Goal: Information Seeking & Learning: Check status

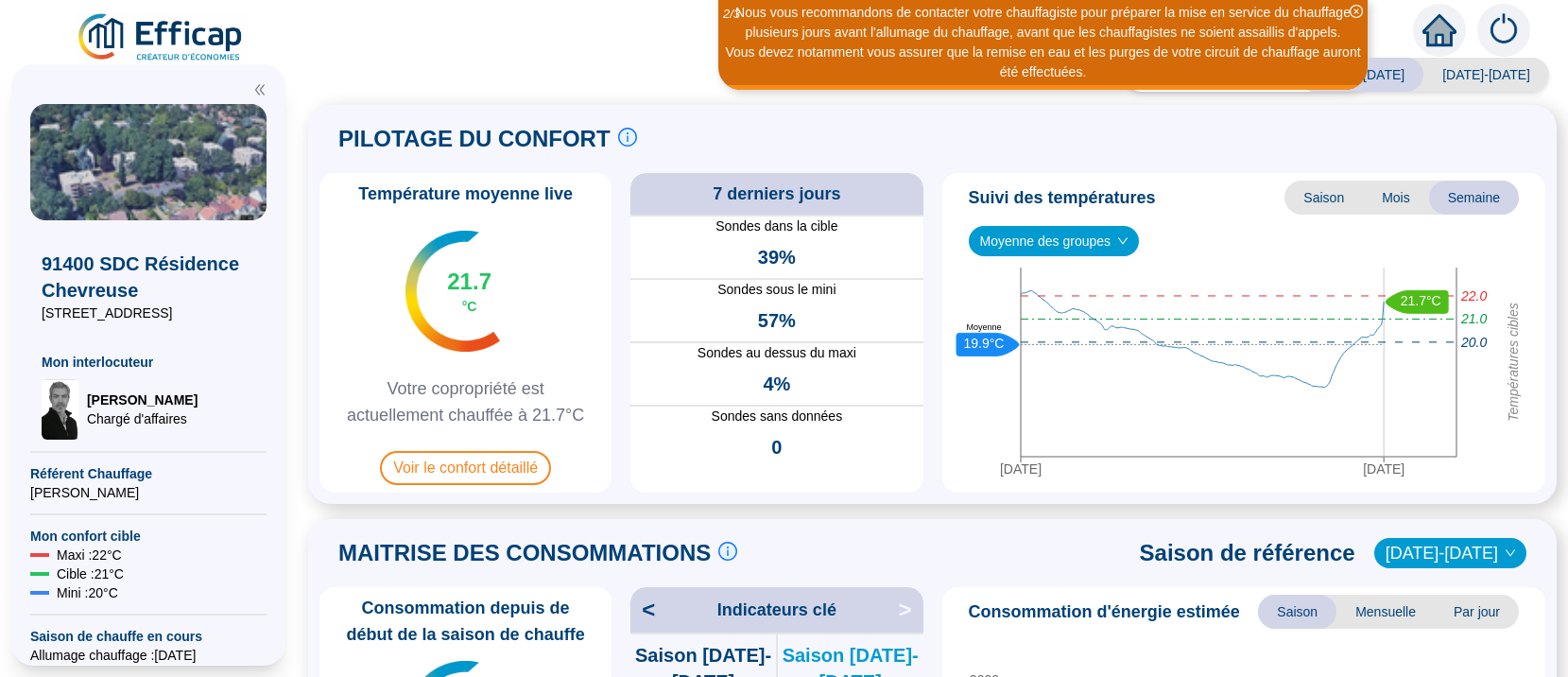
click at [1119, 242] on icon "down" at bounding box center [1123, 241] width 12 height 12
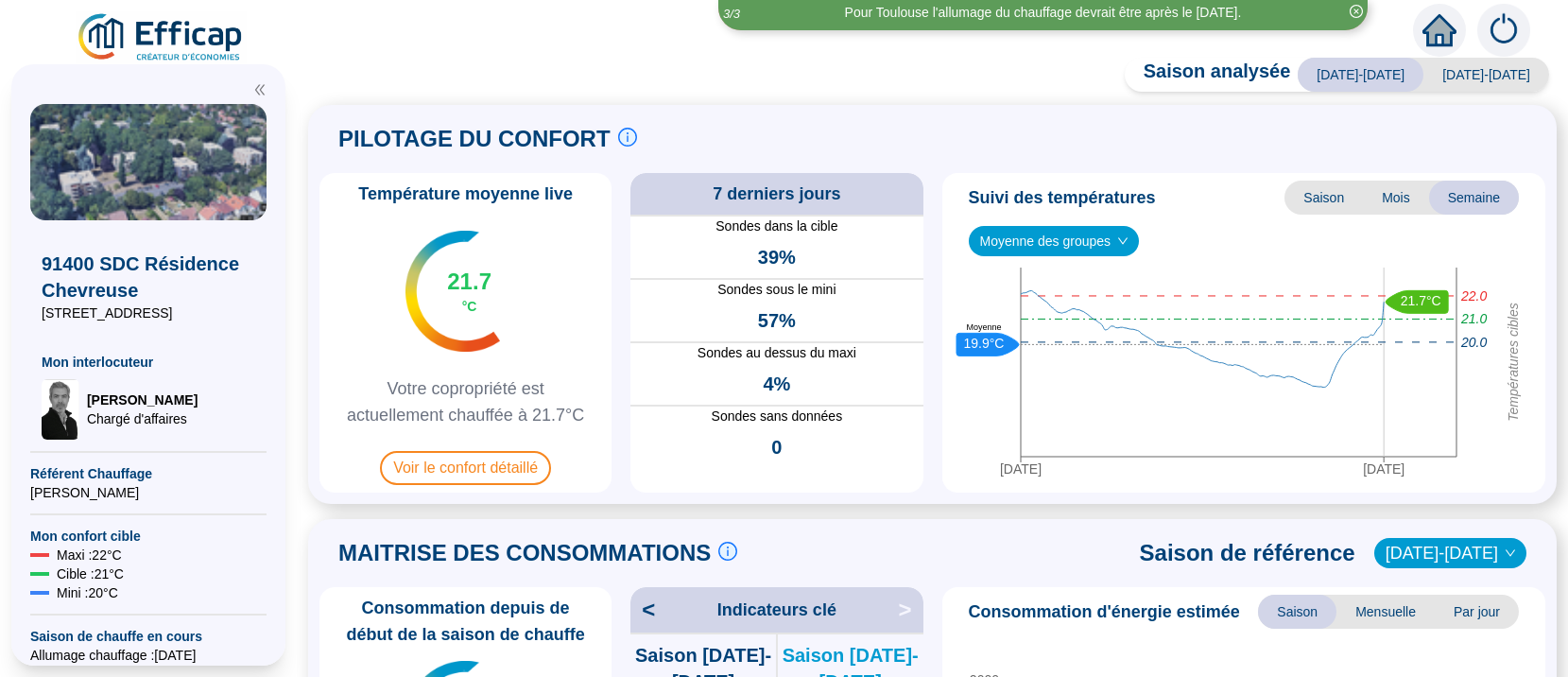
click at [1041, 246] on span "Moyenne des groupes" at bounding box center [1054, 240] width 148 height 28
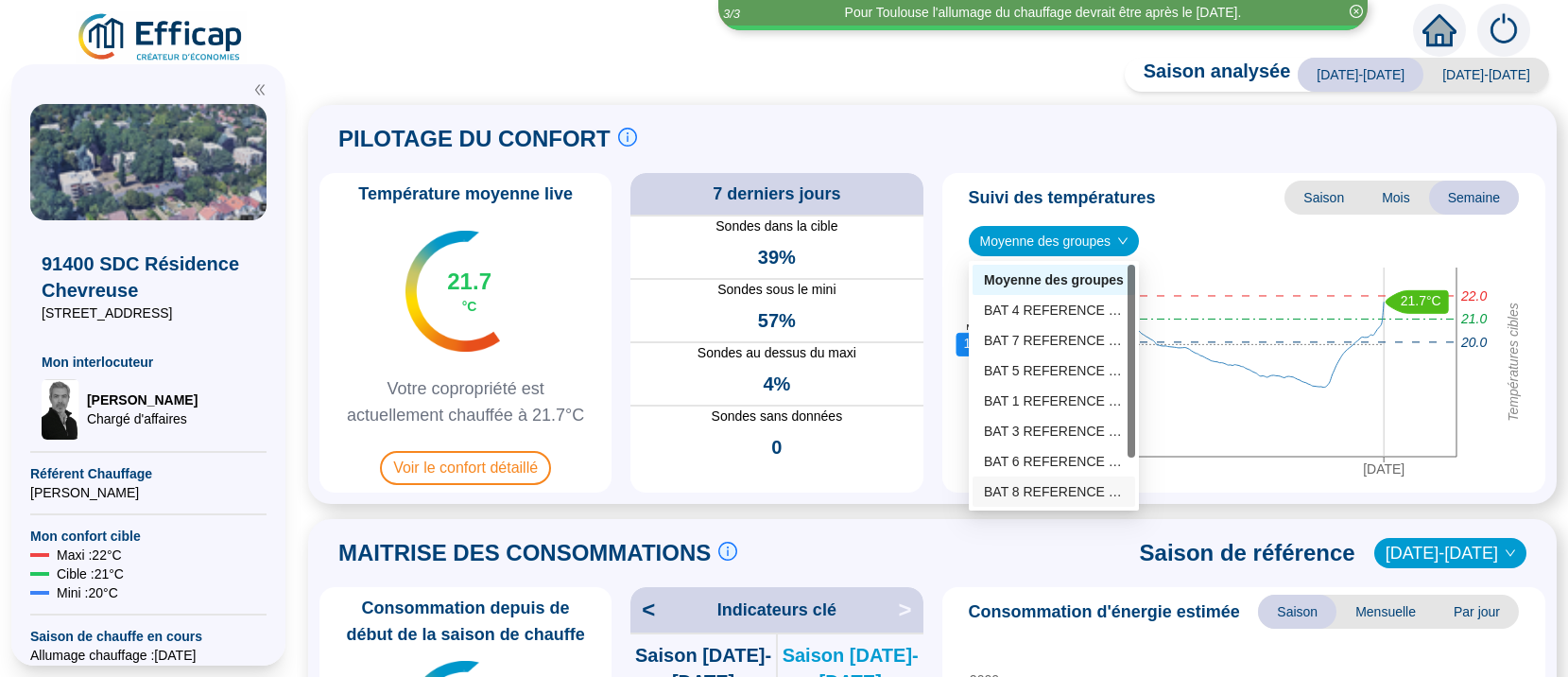
click at [1029, 486] on div "BAT 8 REFERENCE (6 sondes)" at bounding box center [1053, 491] width 140 height 20
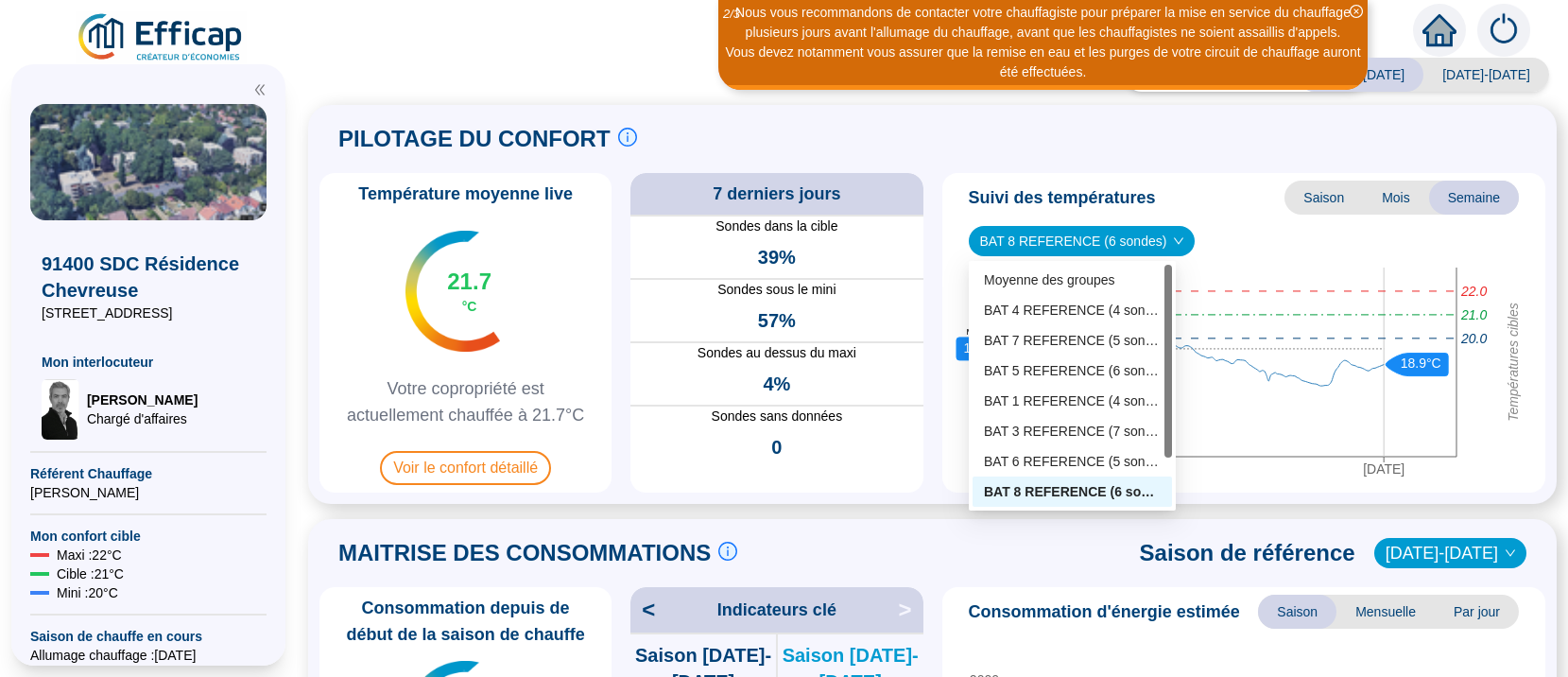
click at [1080, 237] on span "BAT 8 REFERENCE (6 sondes)" at bounding box center [1081, 240] width 204 height 28
click at [1050, 334] on div "BAT 7 REFERENCE (5 sondes)" at bounding box center [1072, 341] width 177 height 20
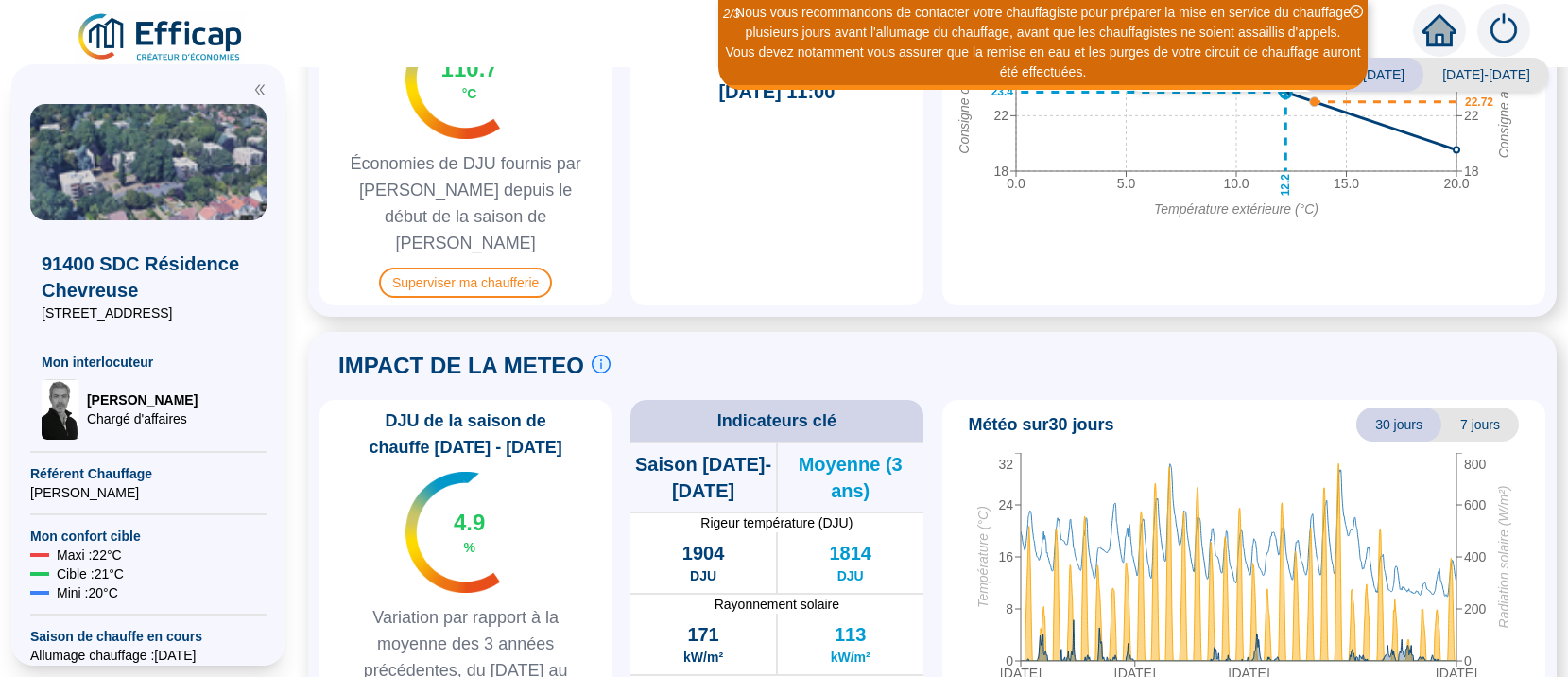
scroll to position [714, 0]
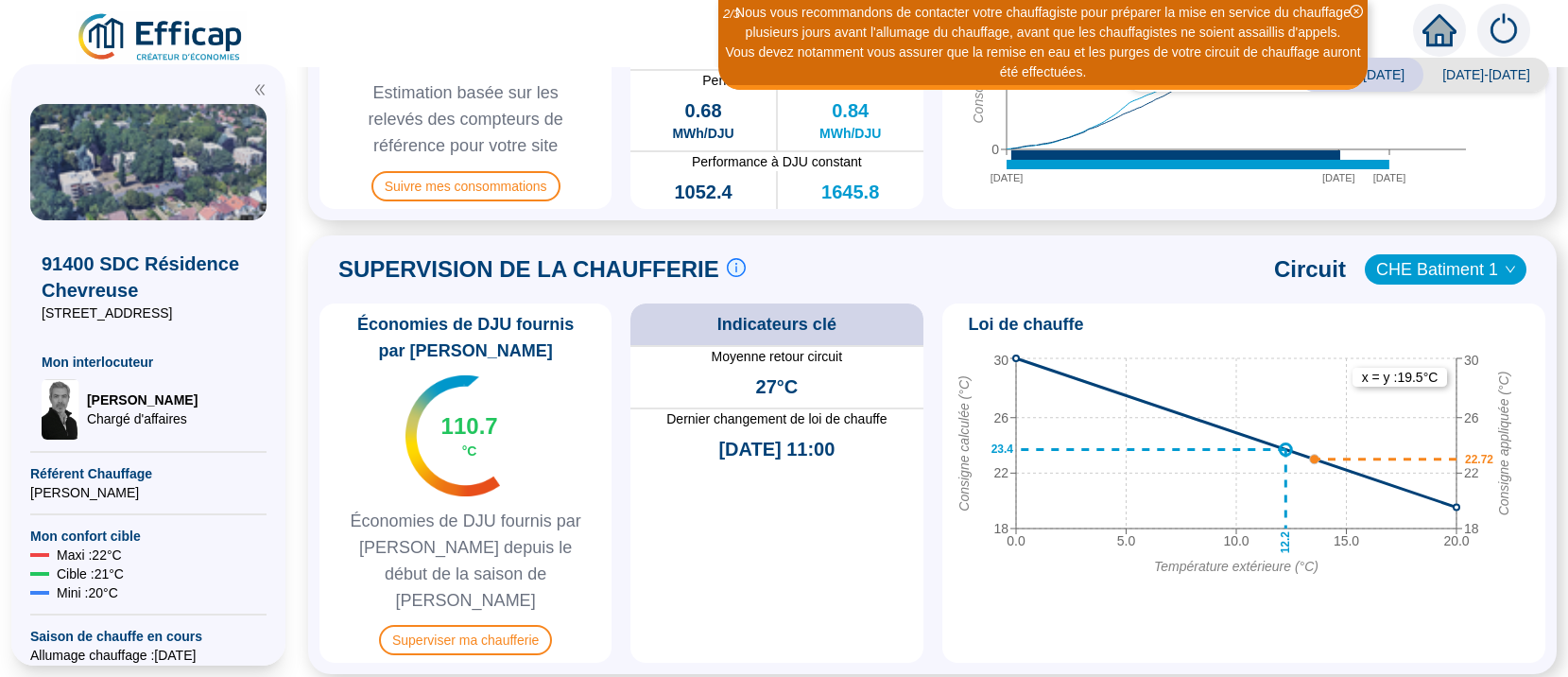
click at [1417, 273] on span "CHE Batiment 1" at bounding box center [1446, 269] width 139 height 28
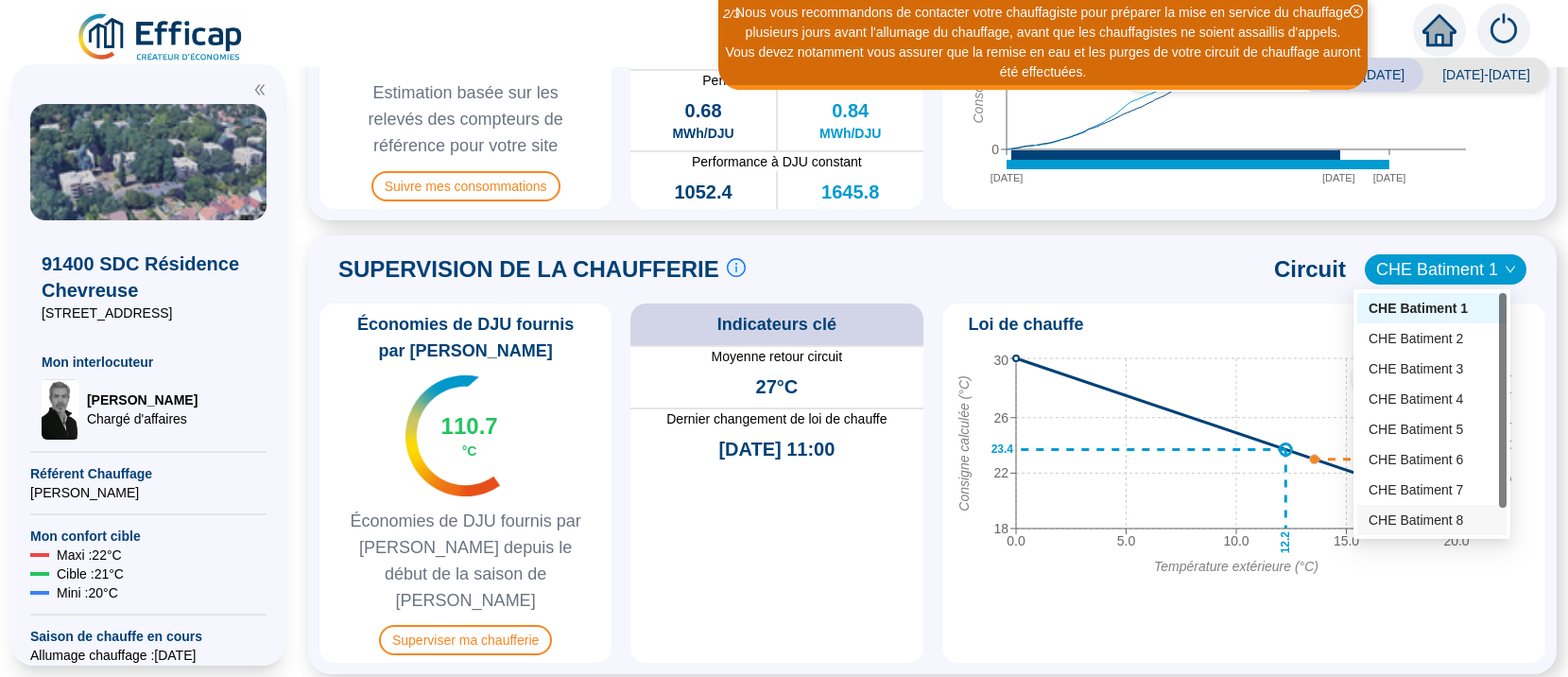
click at [1410, 515] on div "CHE Batiment 8" at bounding box center [1432, 520] width 127 height 20
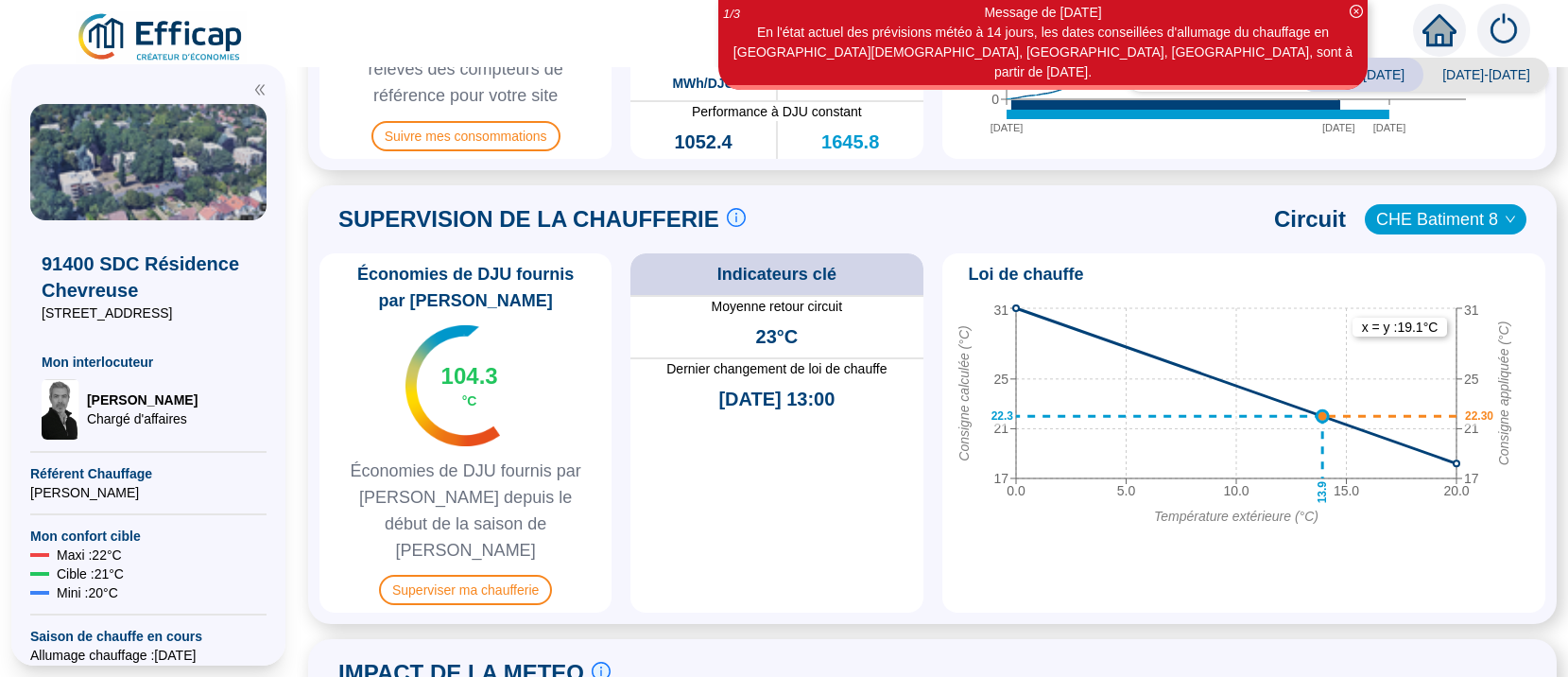
scroll to position [595, 0]
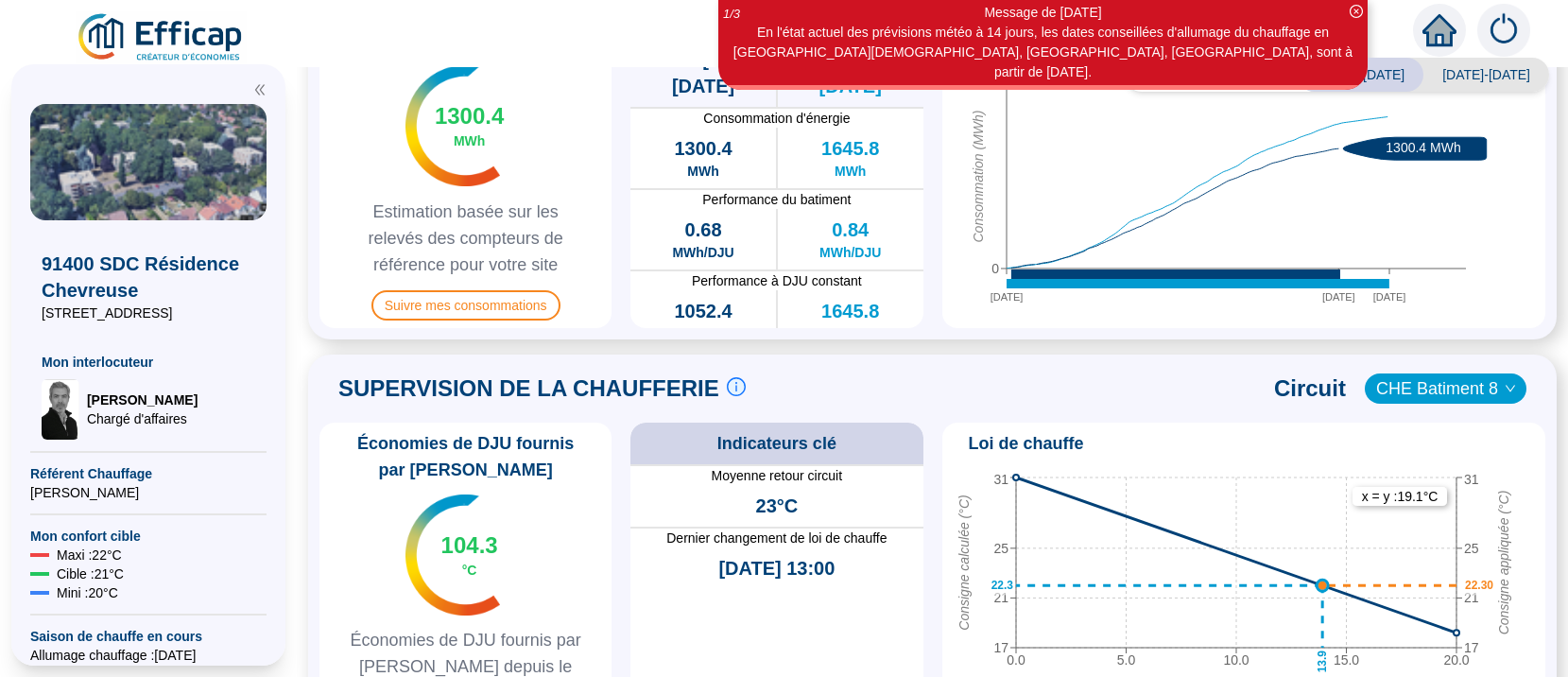
click at [1439, 383] on span "CHE Batiment 8" at bounding box center [1446, 388] width 139 height 28
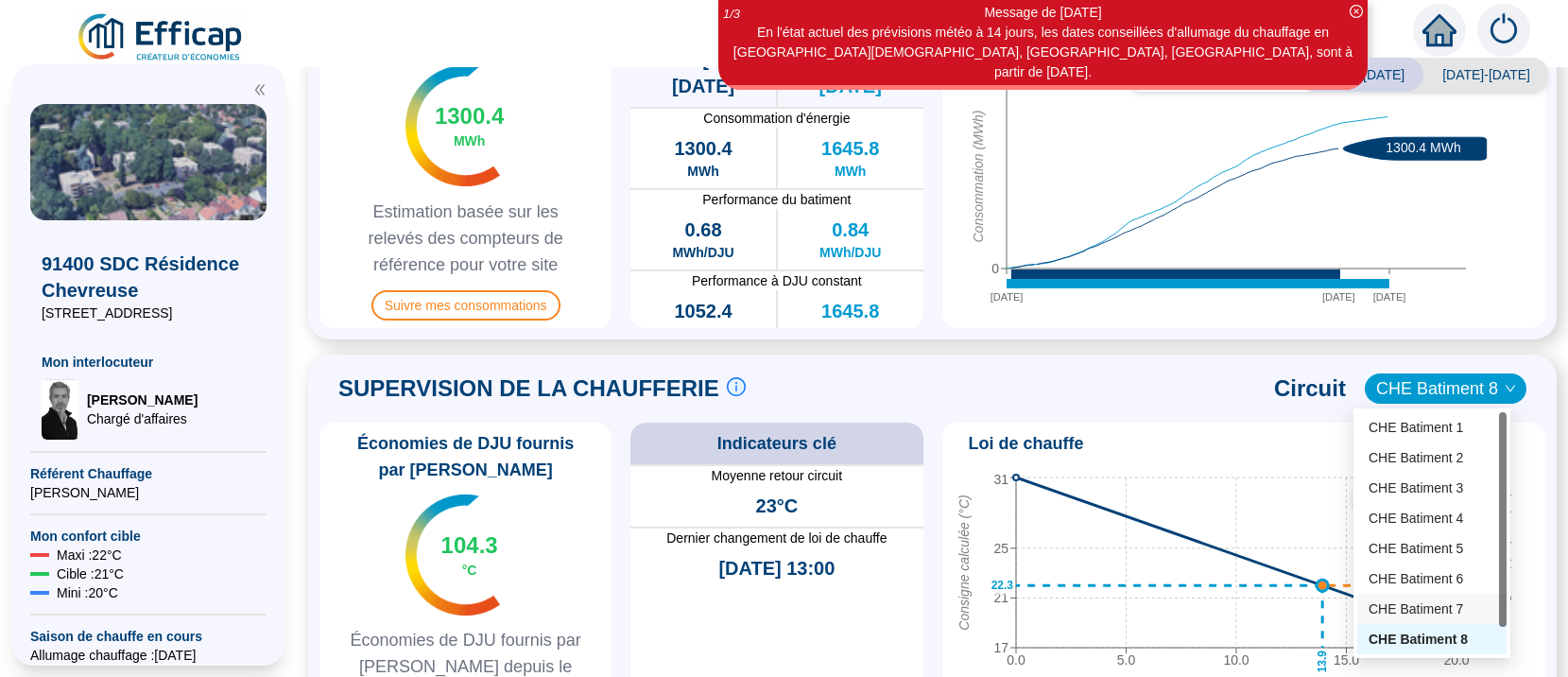
click at [1393, 597] on div "CHE Batiment 7" at bounding box center [1431, 609] width 149 height 30
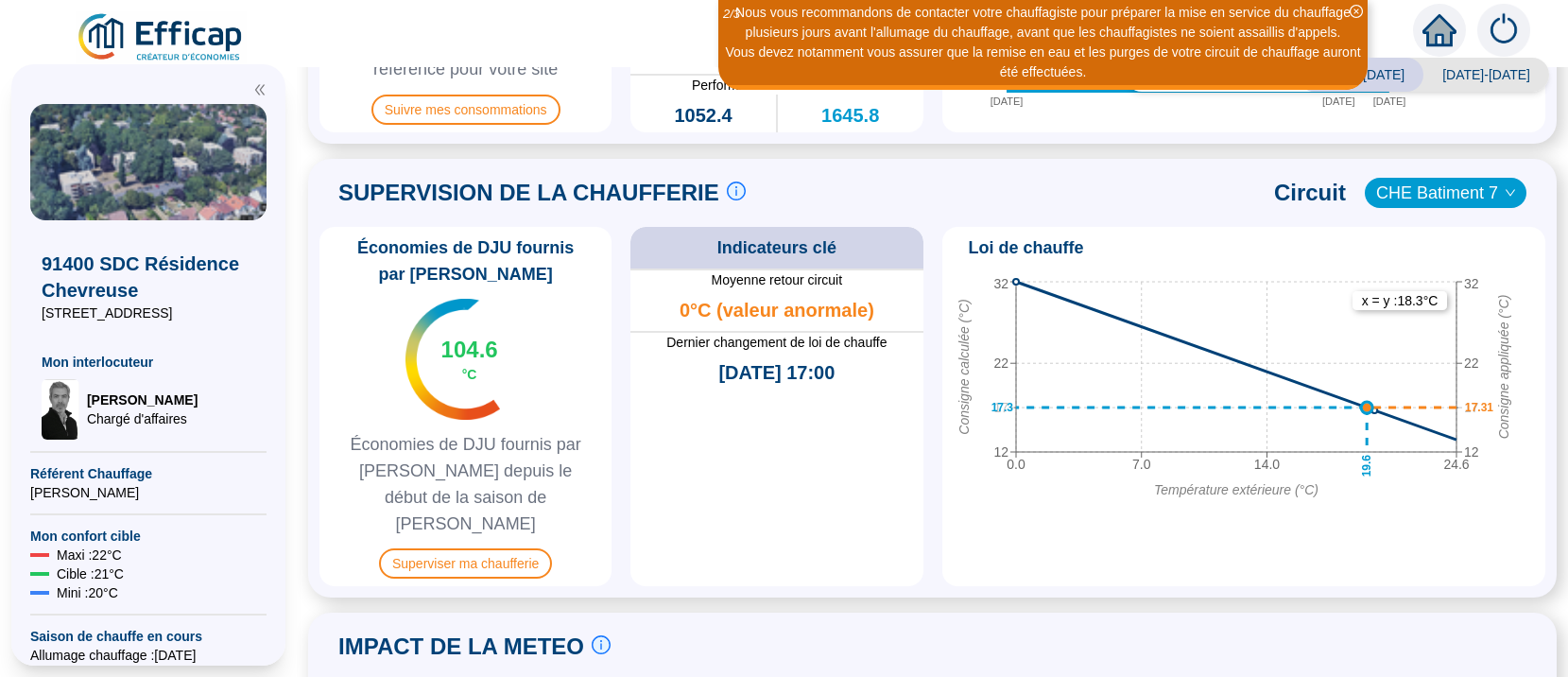
scroll to position [833, 0]
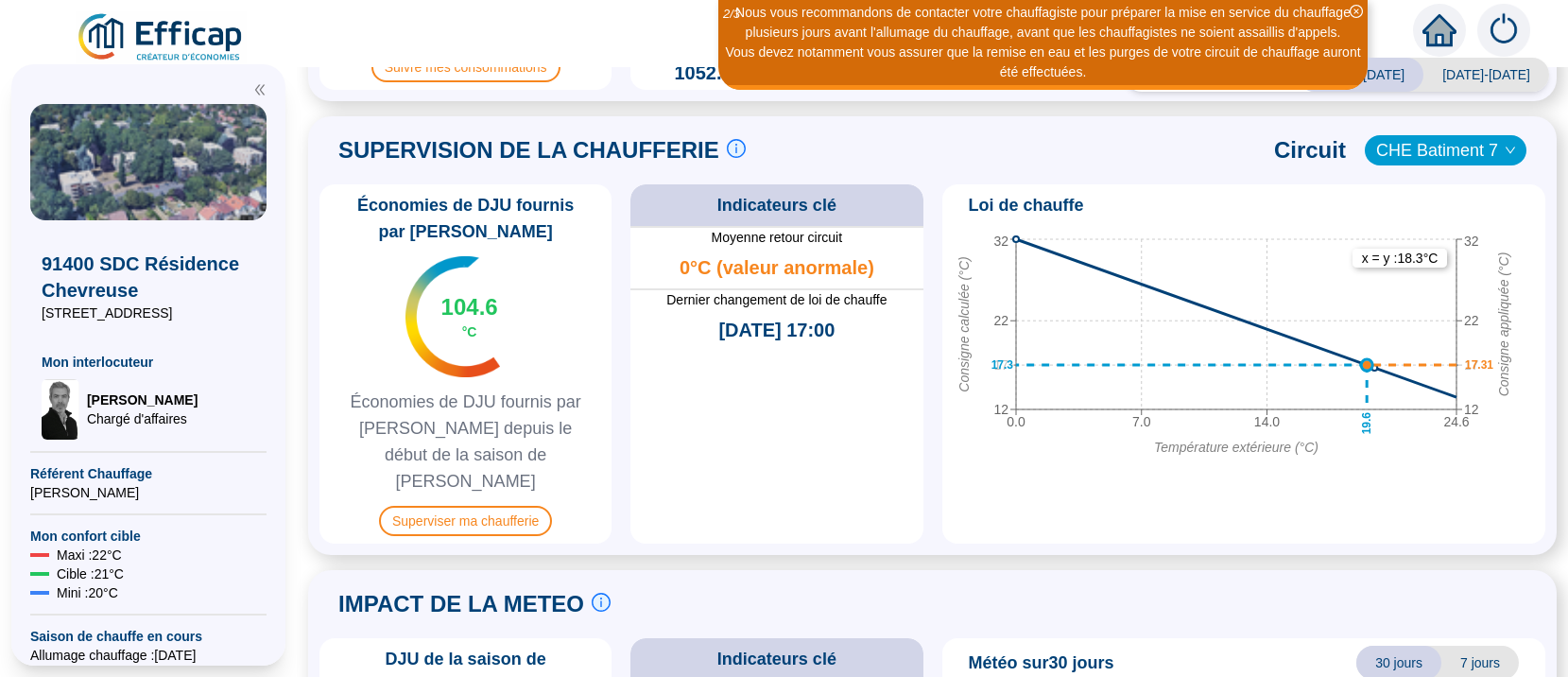
click at [1428, 149] on span "CHE Batiment 7" at bounding box center [1446, 149] width 139 height 28
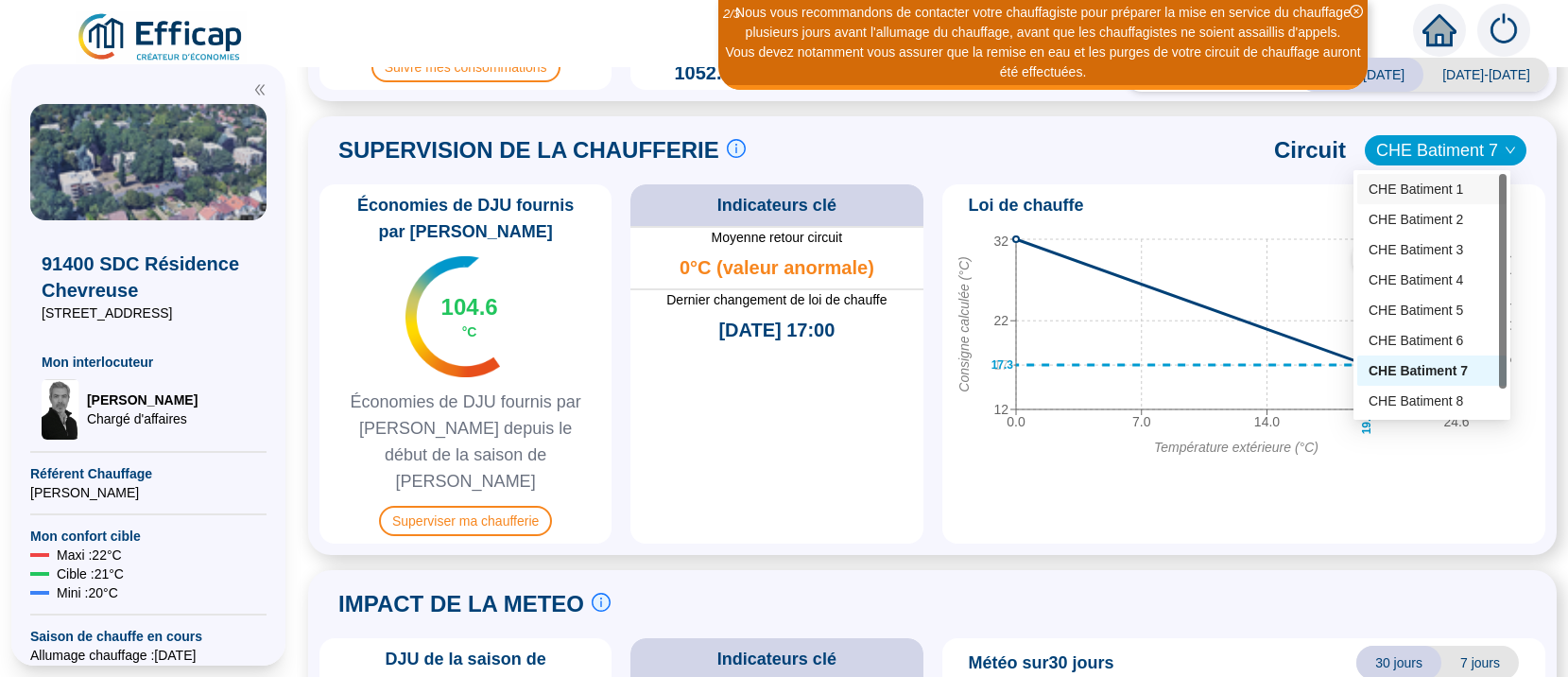
click at [1415, 189] on div "CHE Batiment 1" at bounding box center [1432, 190] width 127 height 20
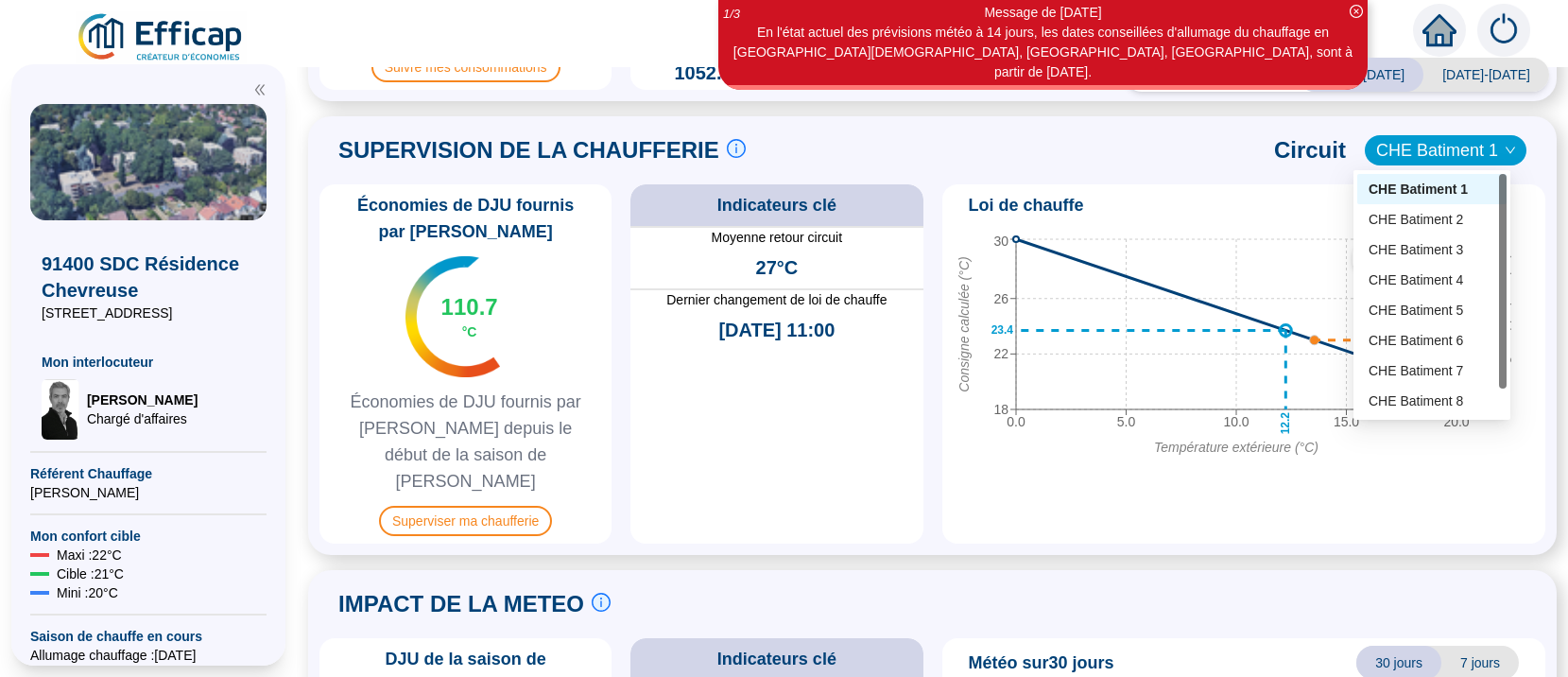
click at [1437, 144] on span "CHE Batiment 1" at bounding box center [1446, 149] width 139 height 28
click at [1412, 248] on div "CHE Batiment 3" at bounding box center [1432, 250] width 127 height 20
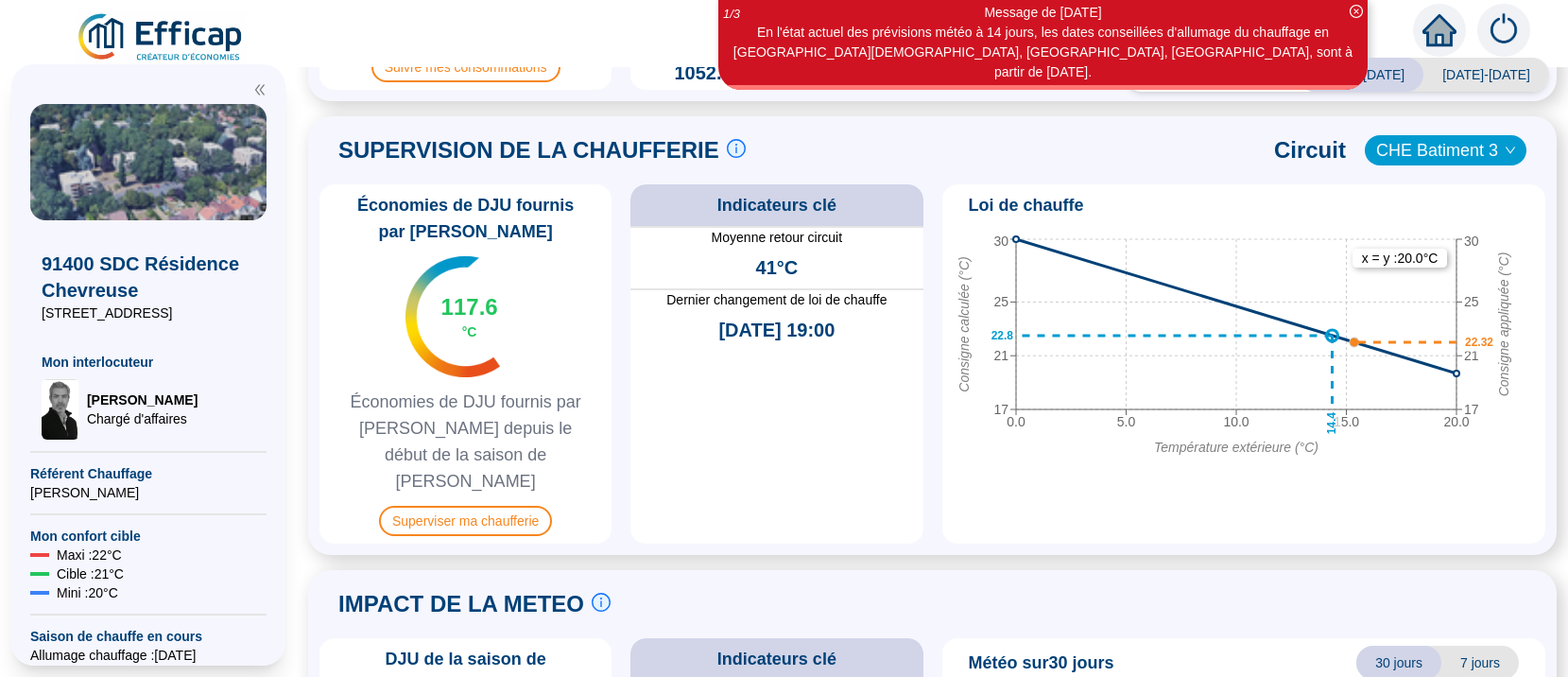
click at [1485, 157] on span "CHE Batiment 3" at bounding box center [1446, 149] width 139 height 28
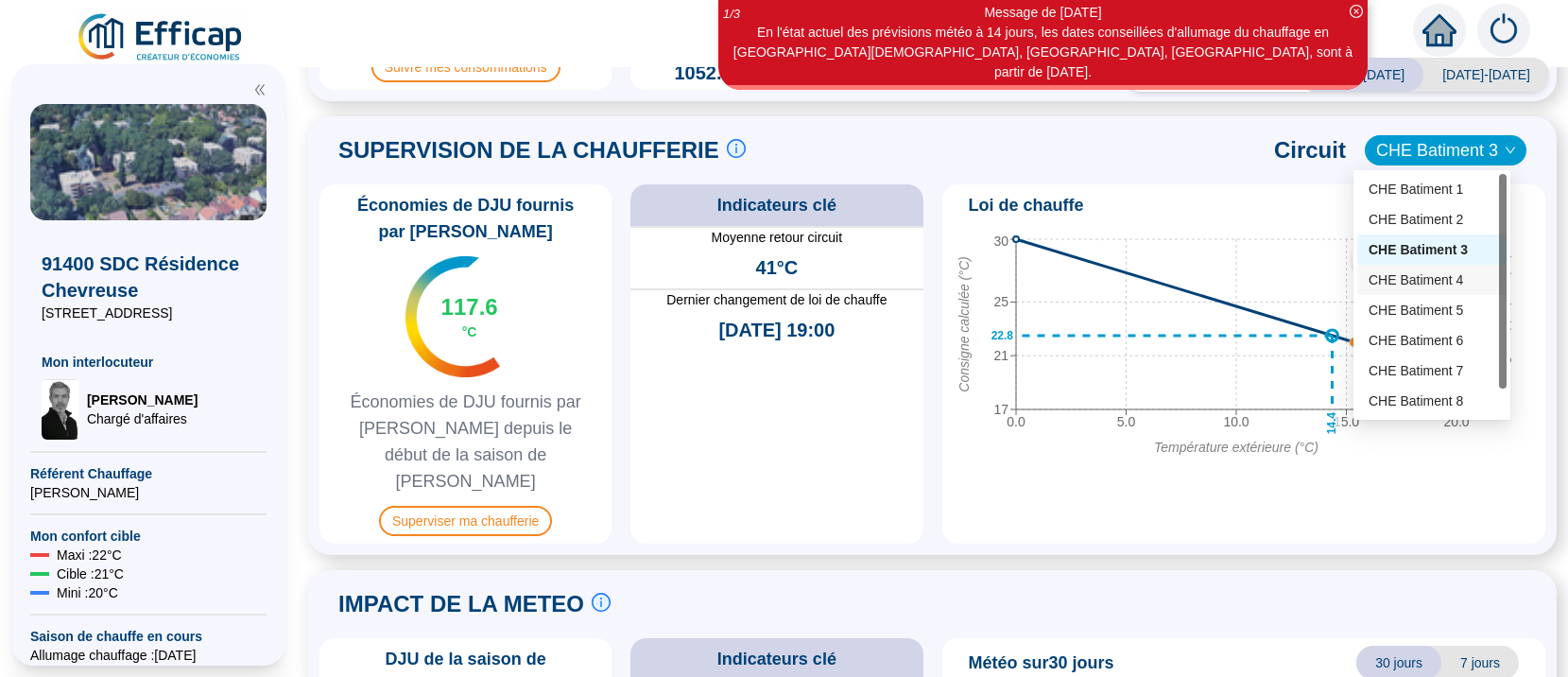
click at [1434, 282] on div "CHE Batiment 4" at bounding box center [1432, 280] width 127 height 20
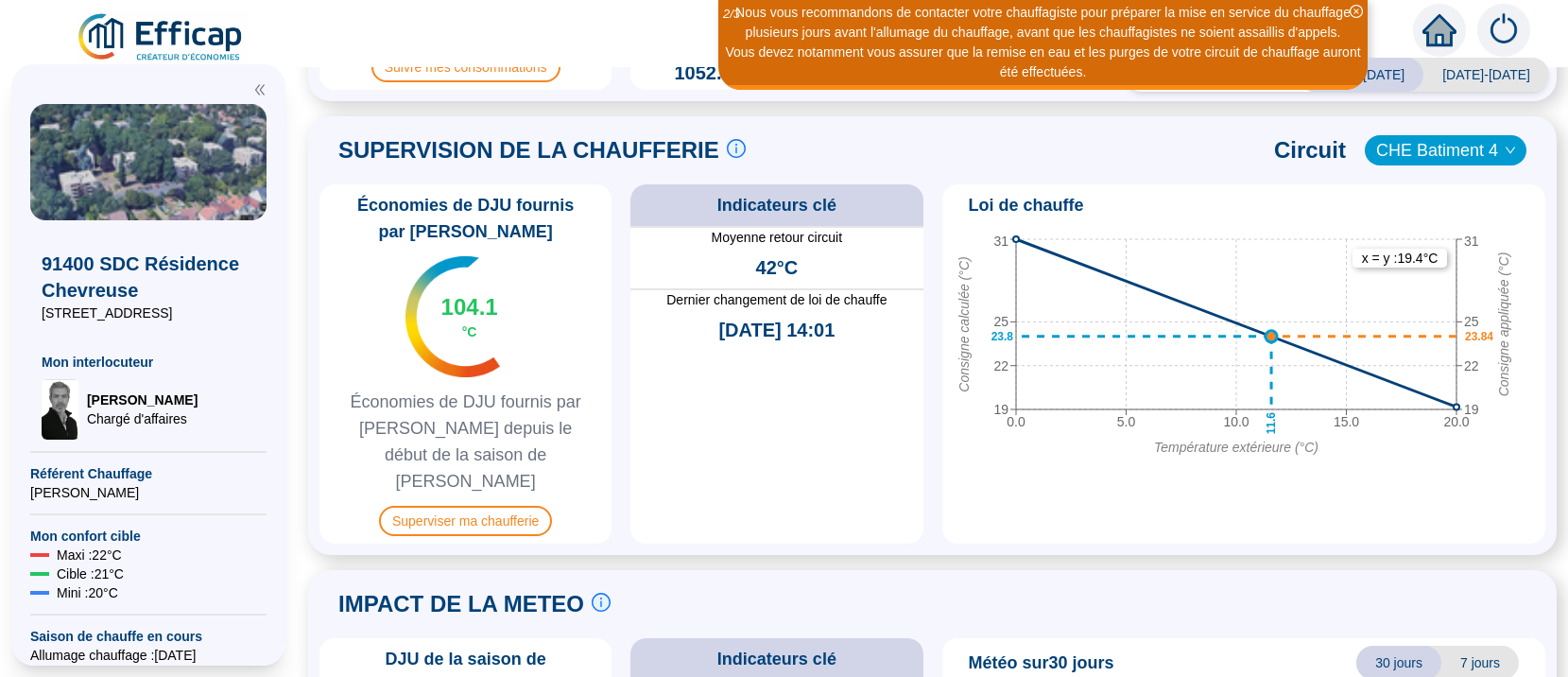
click at [1481, 144] on span "CHE Batiment 4" at bounding box center [1446, 149] width 139 height 28
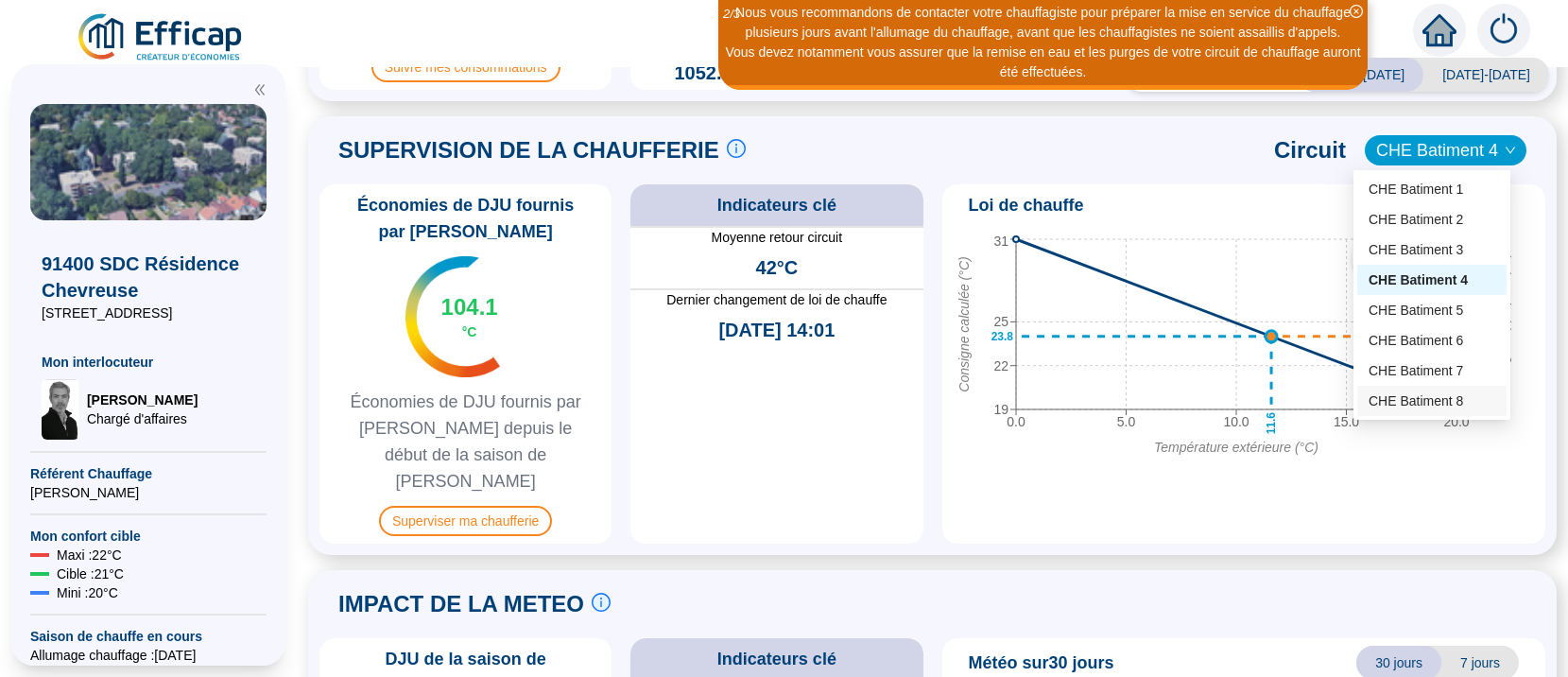
scroll to position [30, 0]
click at [1411, 400] on div "CHE Batiment 9" at bounding box center [1432, 402] width 127 height 20
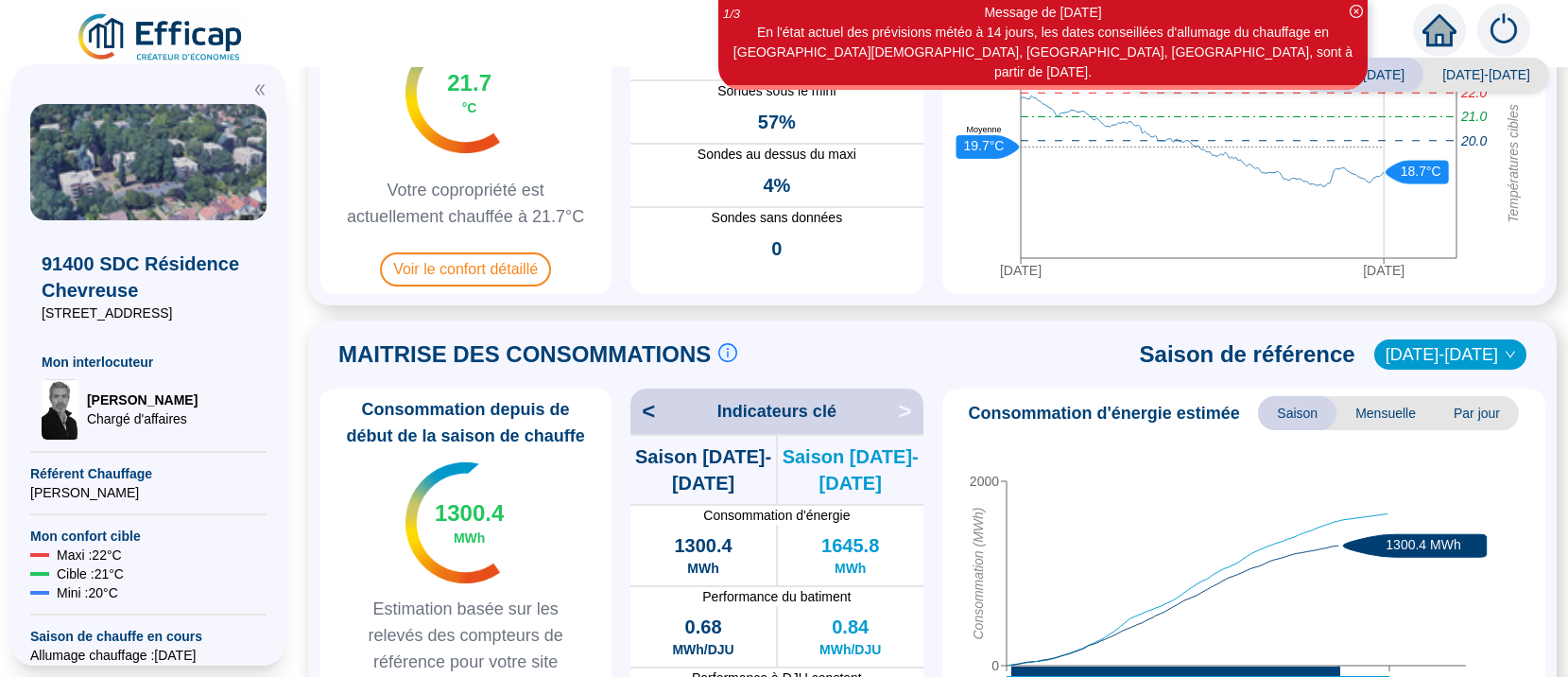
scroll to position [0, 0]
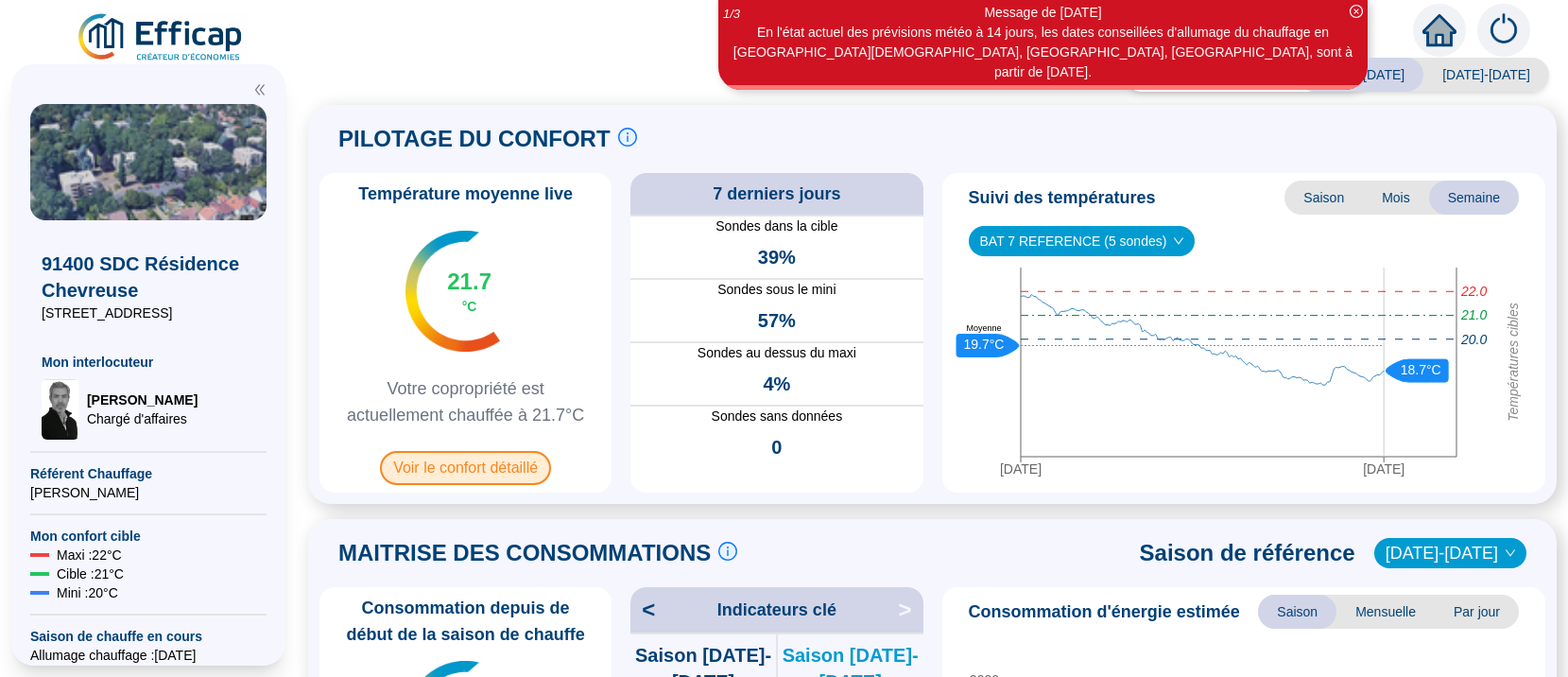
click at [508, 469] on span "Voir le confort détaillé" at bounding box center [465, 467] width 171 height 34
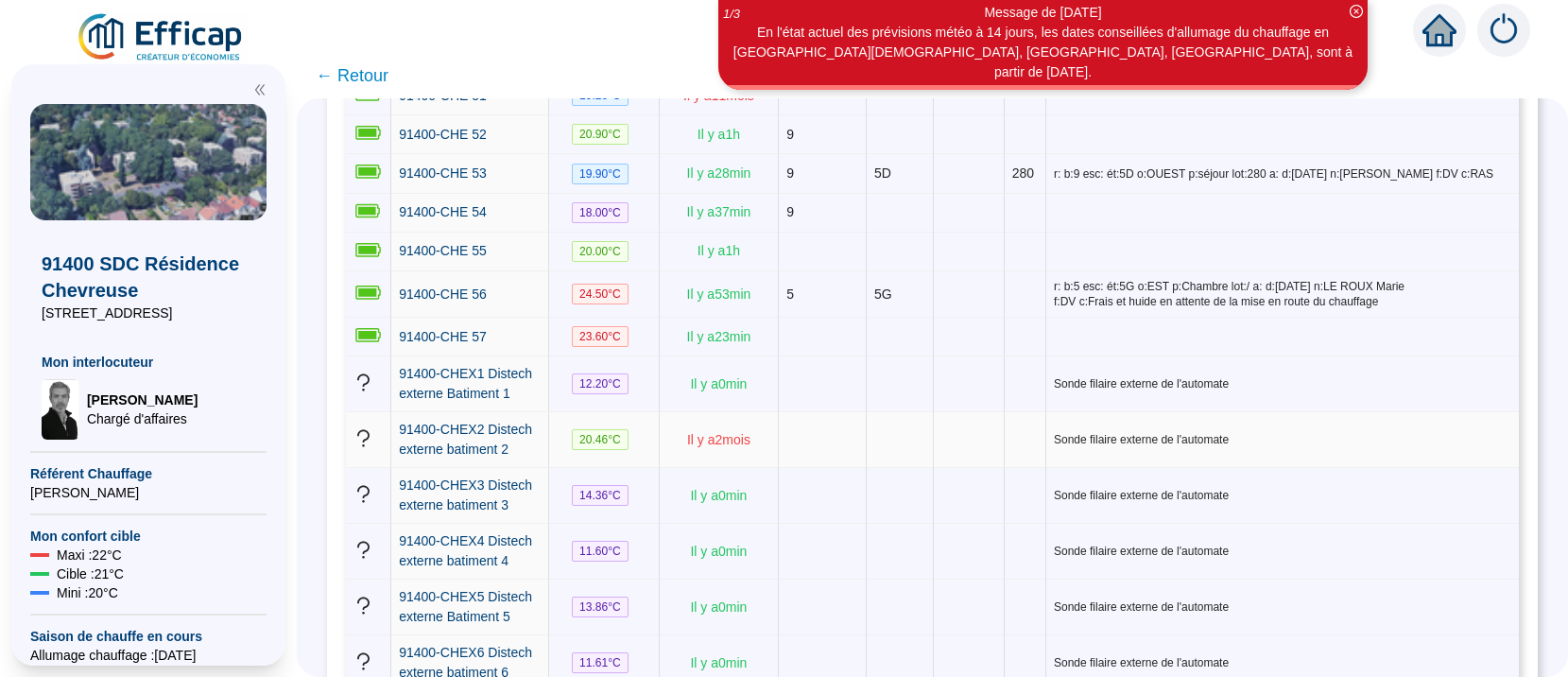
scroll to position [2263, 0]
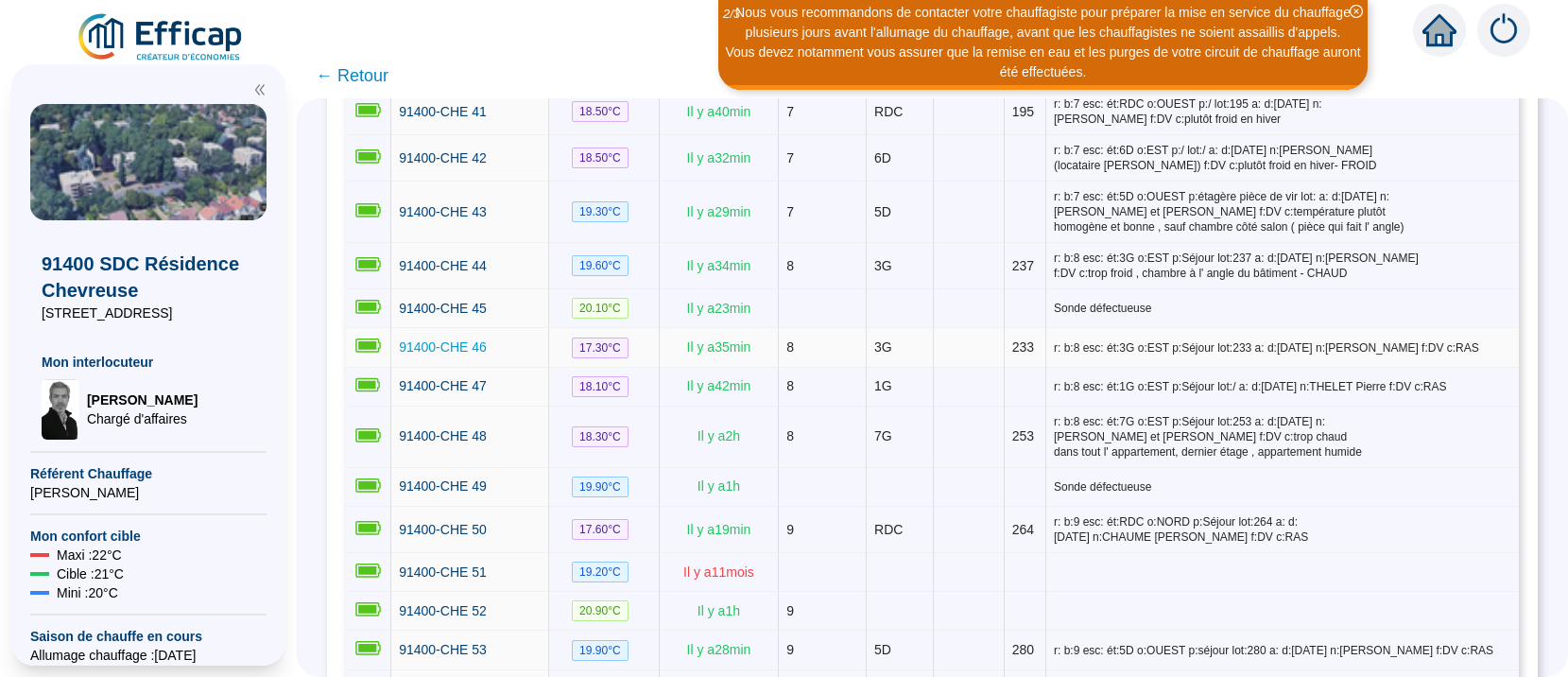
click at [468, 339] on span "91400-CHE 46" at bounding box center [443, 346] width 88 height 15
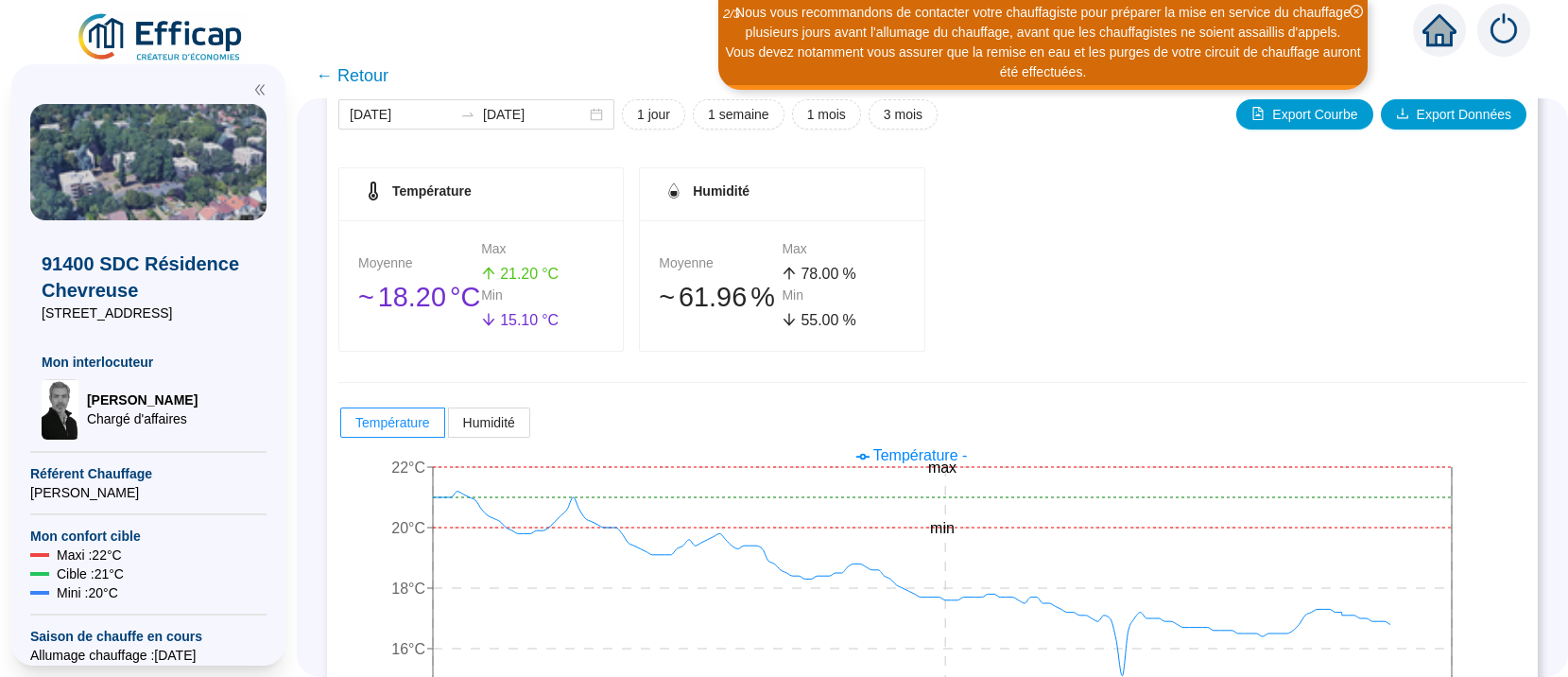
scroll to position [333, 0]
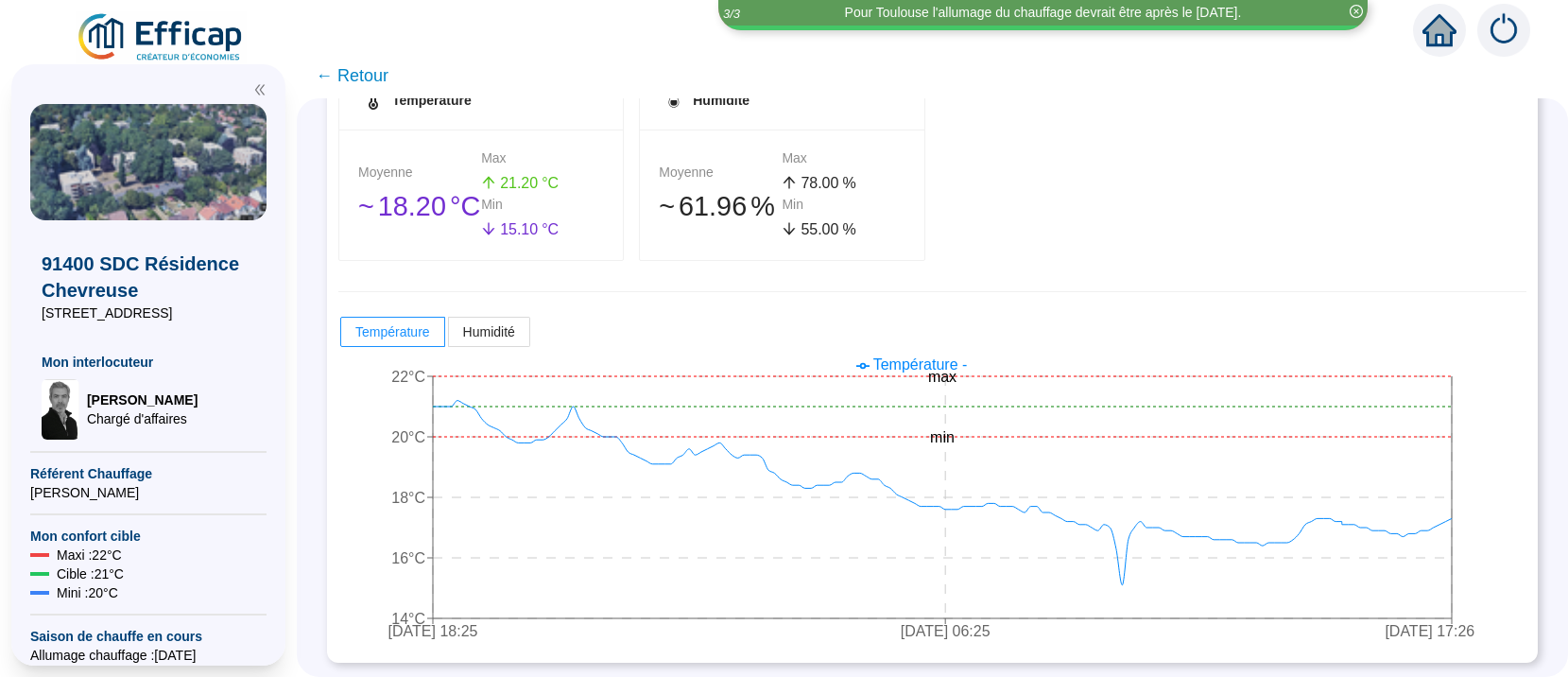
click at [377, 76] on span "← Retour" at bounding box center [352, 75] width 72 height 26
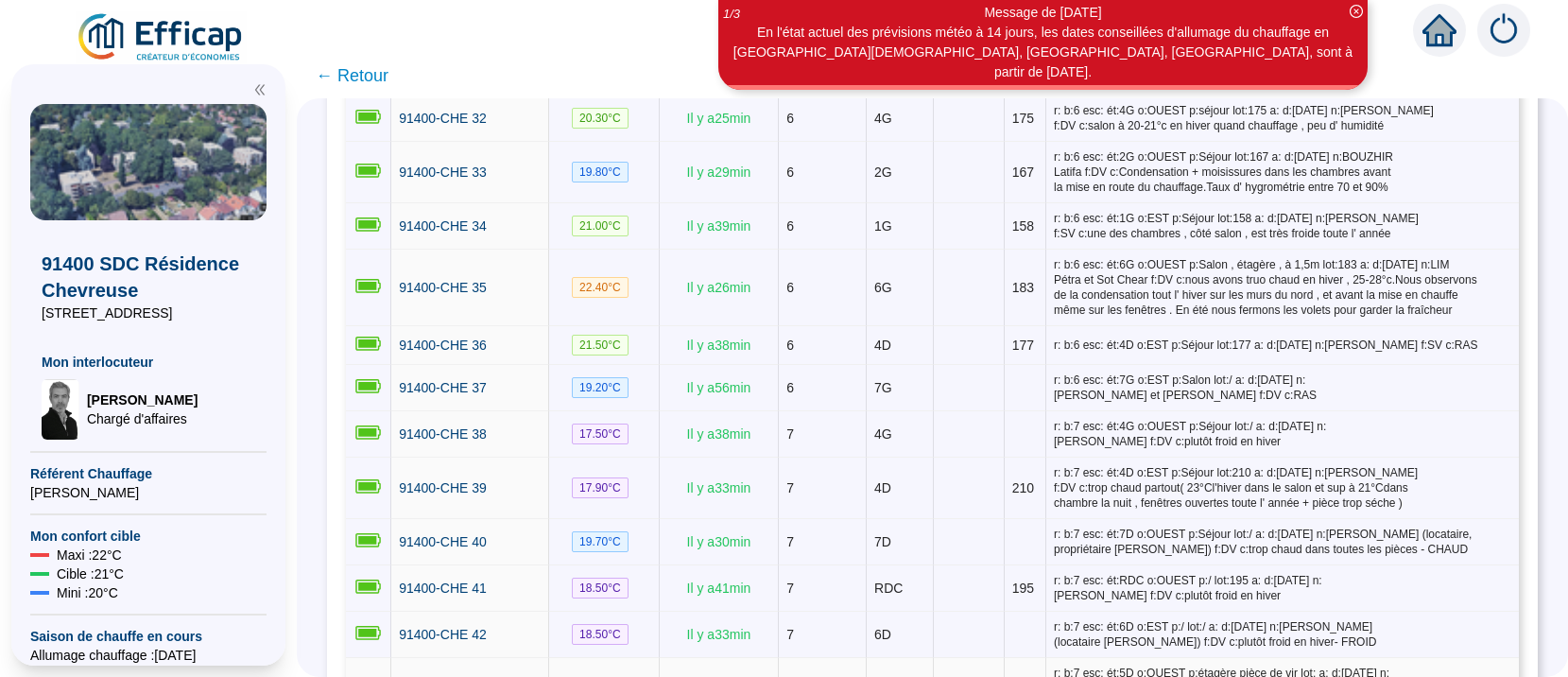
scroll to position [2382, 0]
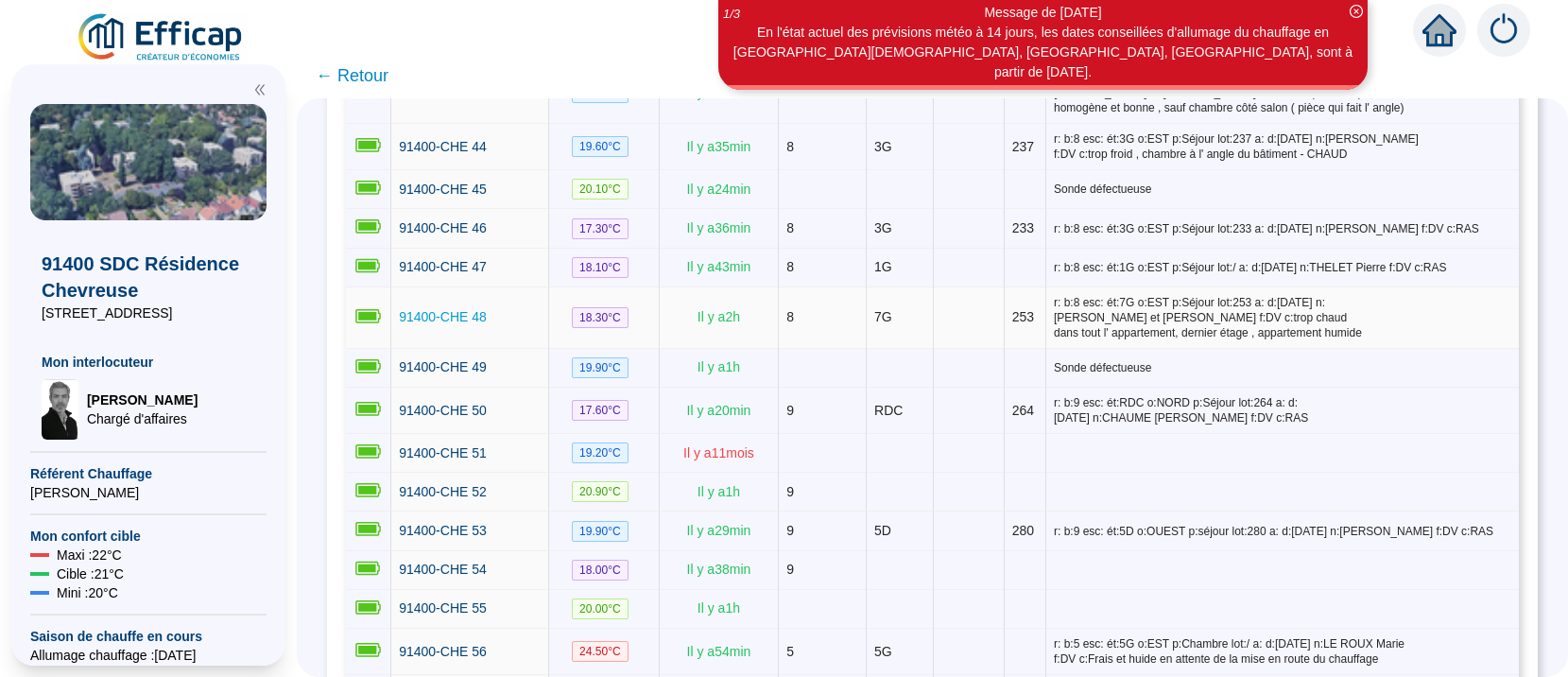
click at [468, 309] on span "91400-CHE 48" at bounding box center [443, 316] width 88 height 15
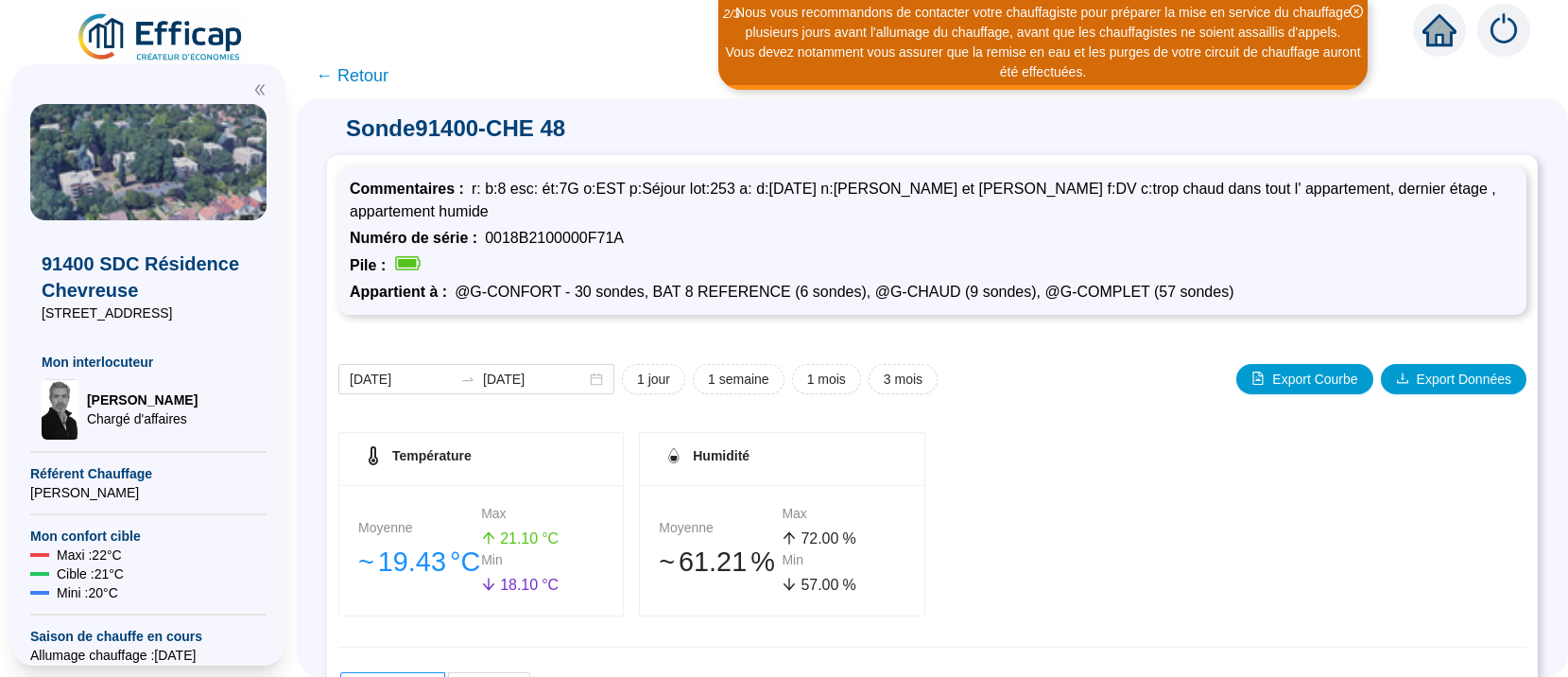
click at [376, 71] on span "← Retour" at bounding box center [352, 75] width 72 height 26
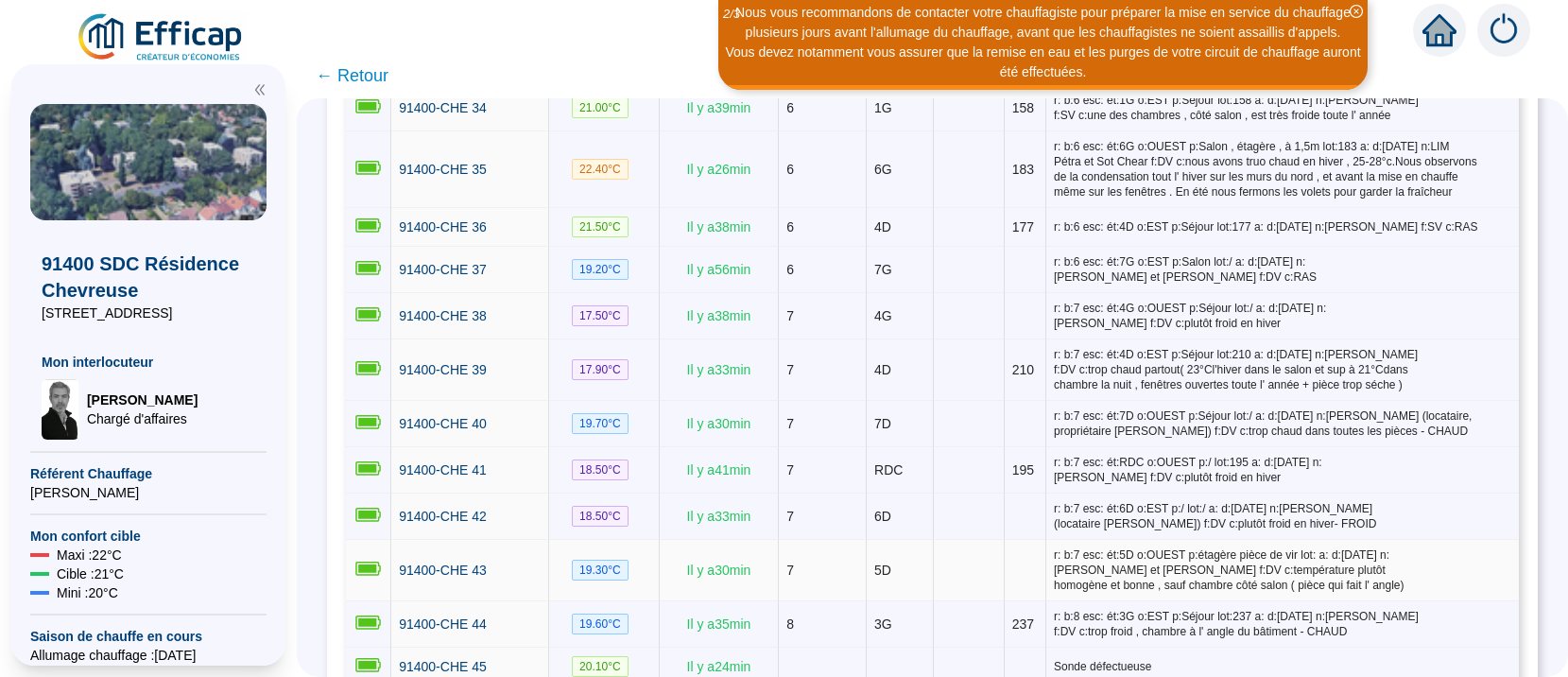
scroll to position [2143, 0]
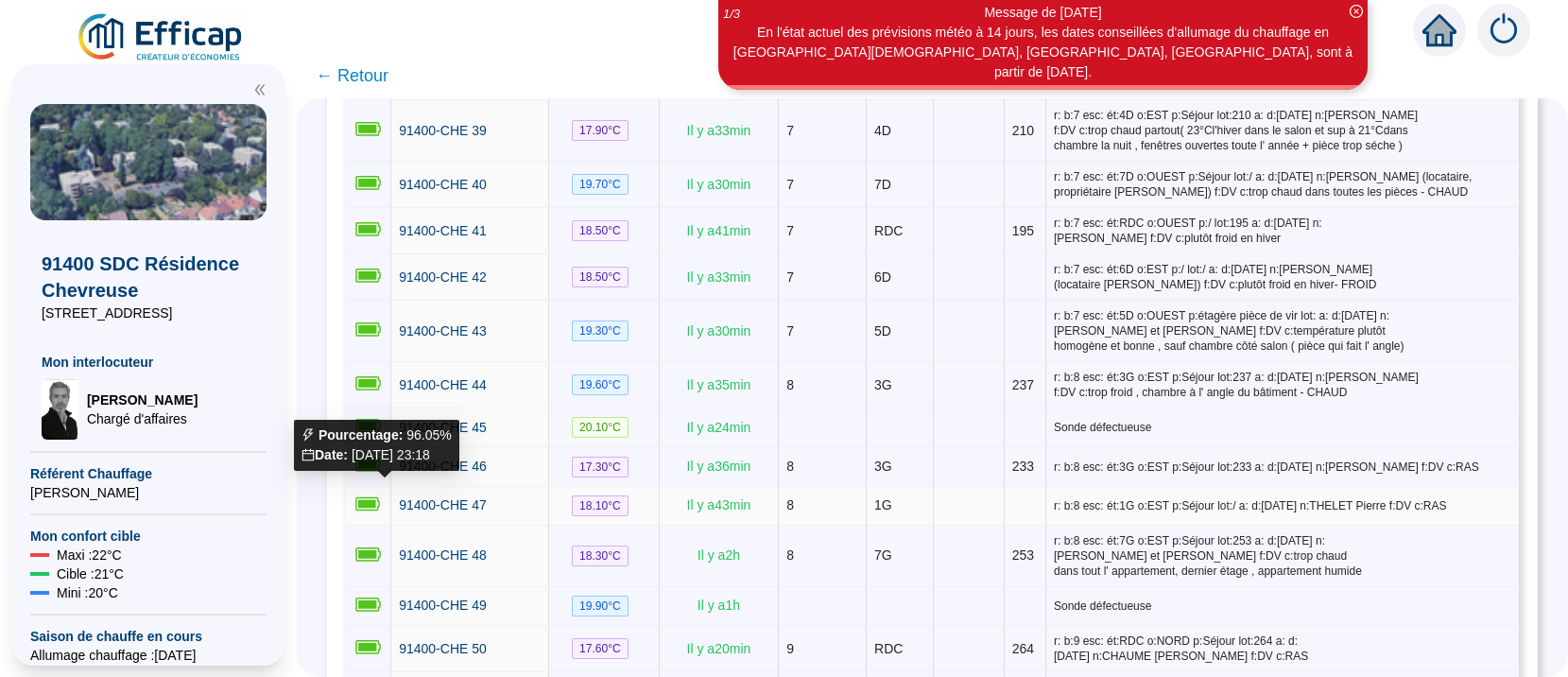
click at [381, 497] on icon at bounding box center [368, 504] width 25 height 15
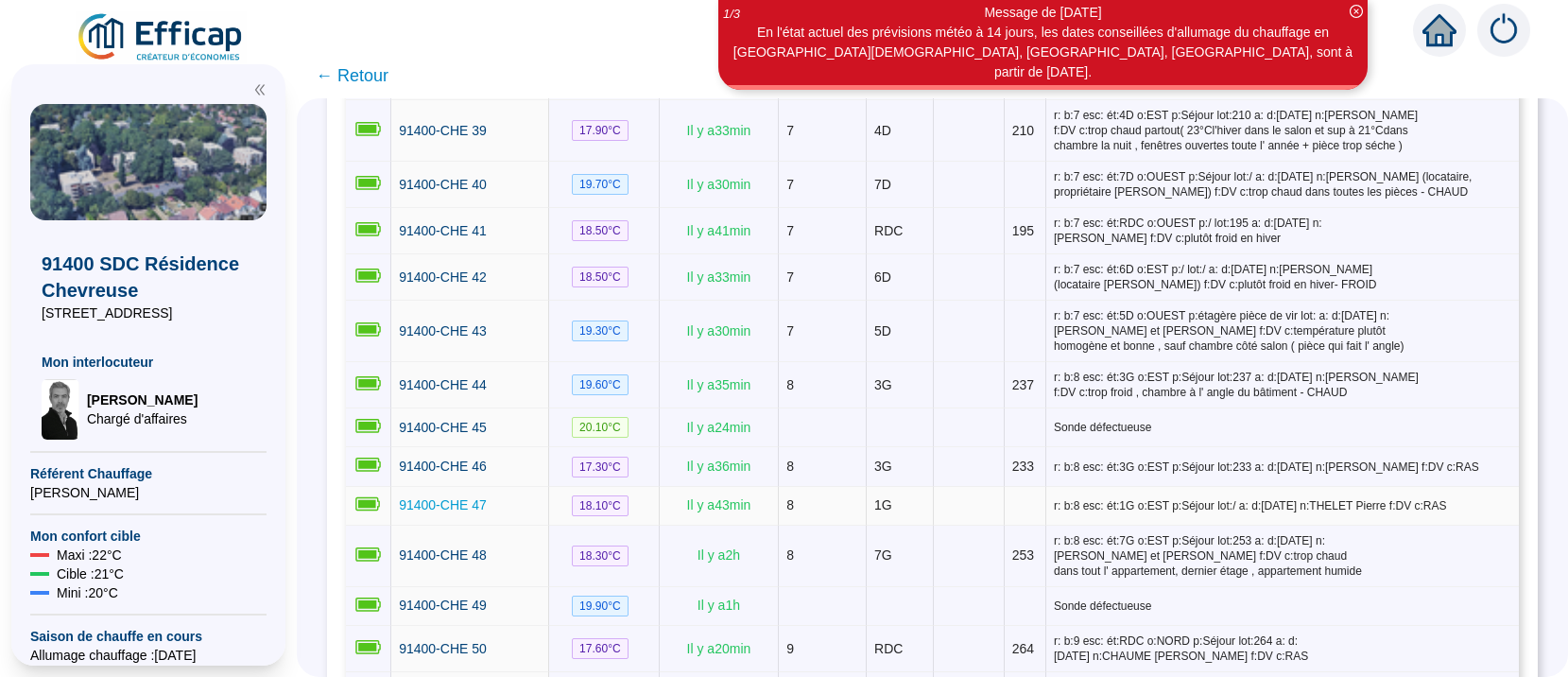
click at [449, 497] on span "91400-CHE 47" at bounding box center [443, 504] width 88 height 15
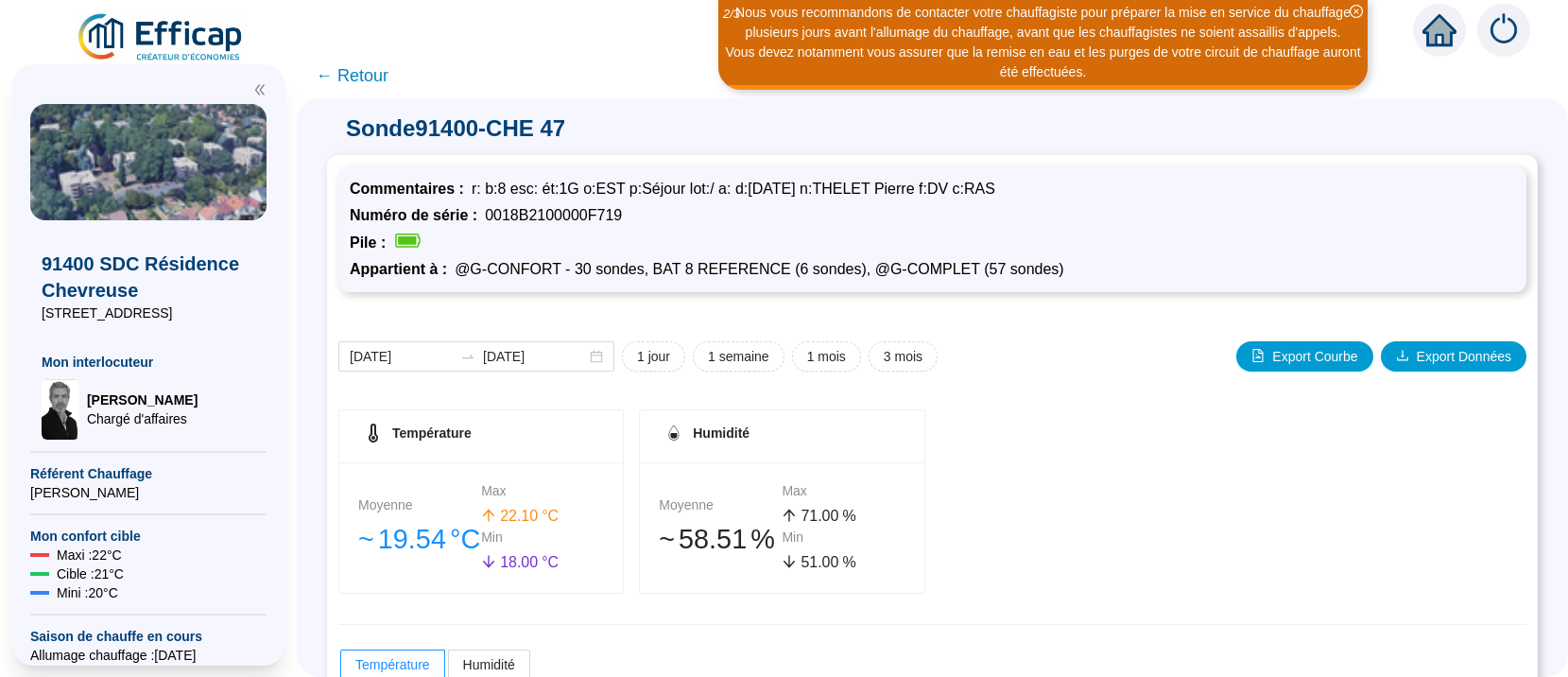
click at [374, 76] on span "← Retour" at bounding box center [352, 75] width 72 height 26
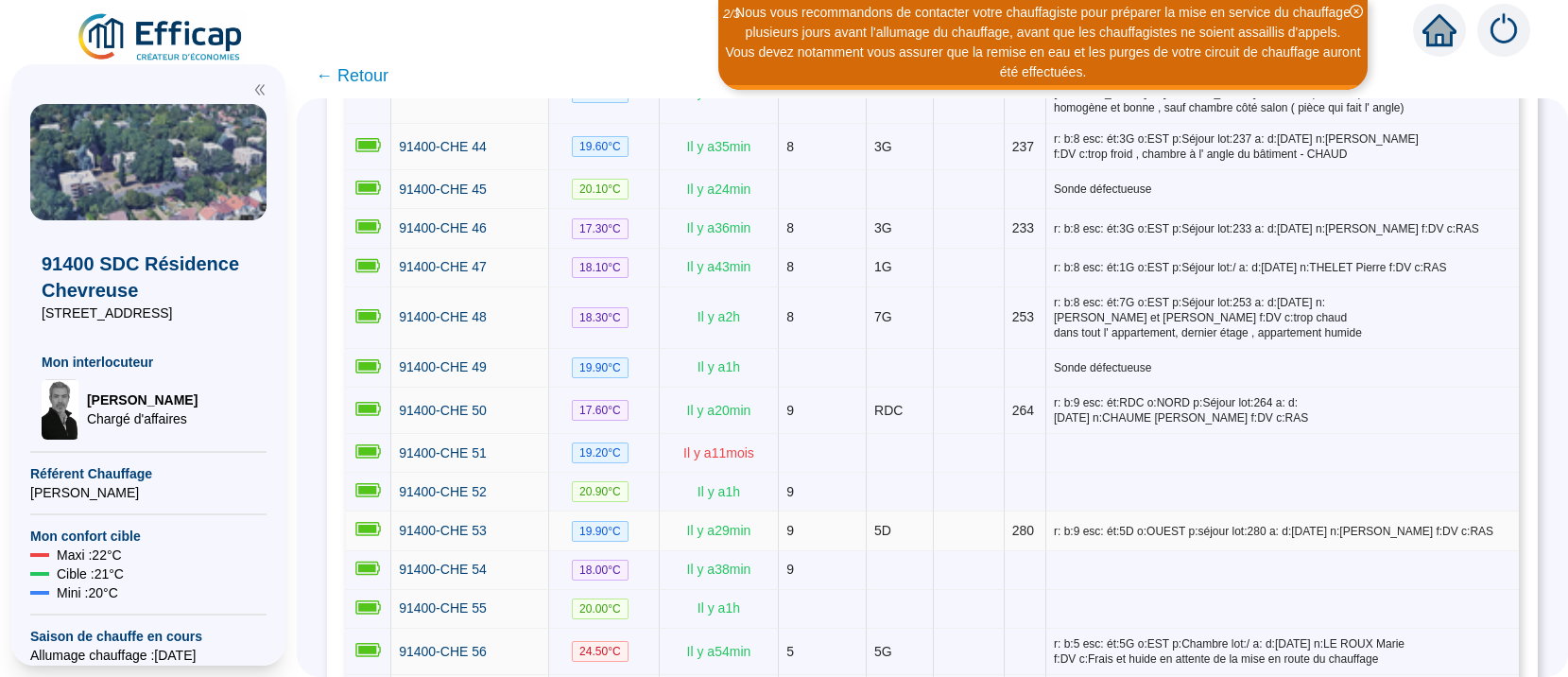
scroll to position [2143, 0]
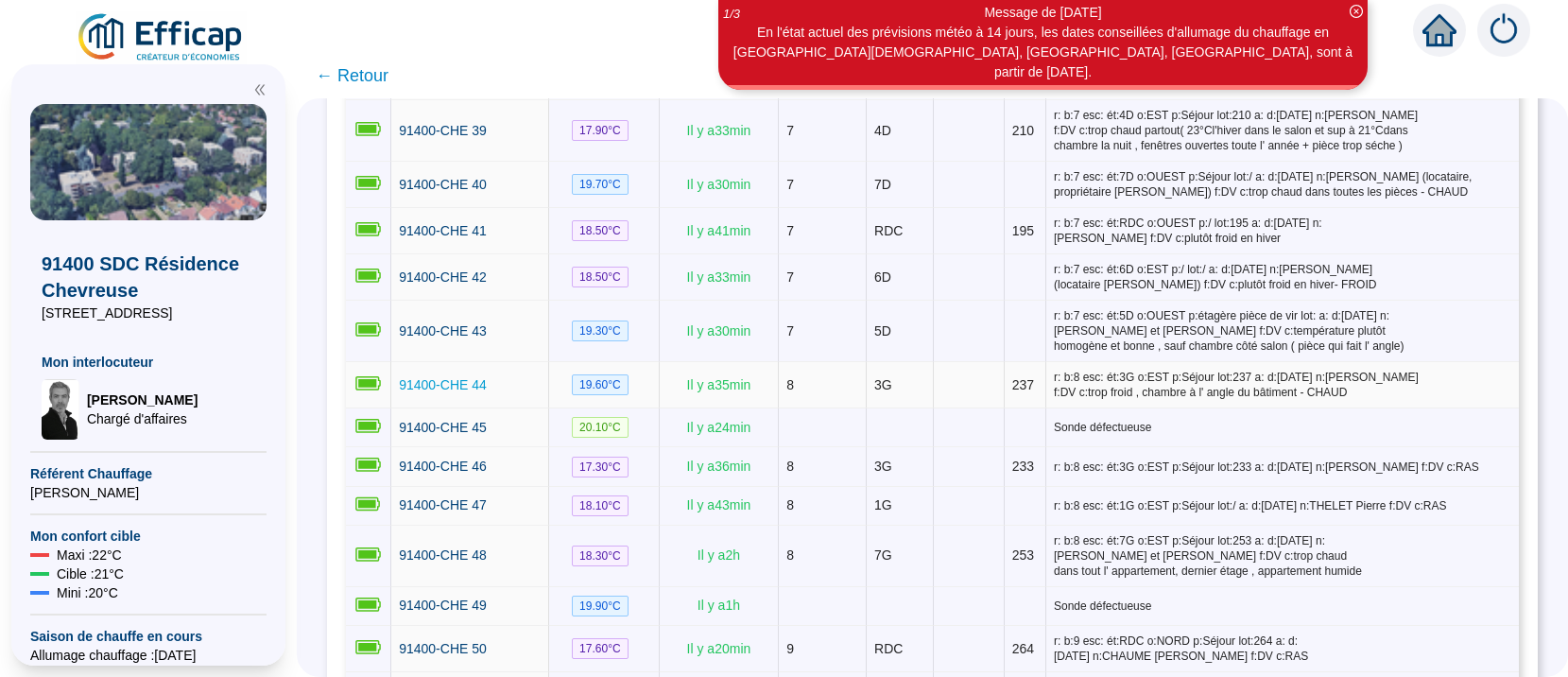
click at [464, 377] on span "91400-CHE 44" at bounding box center [443, 384] width 88 height 15
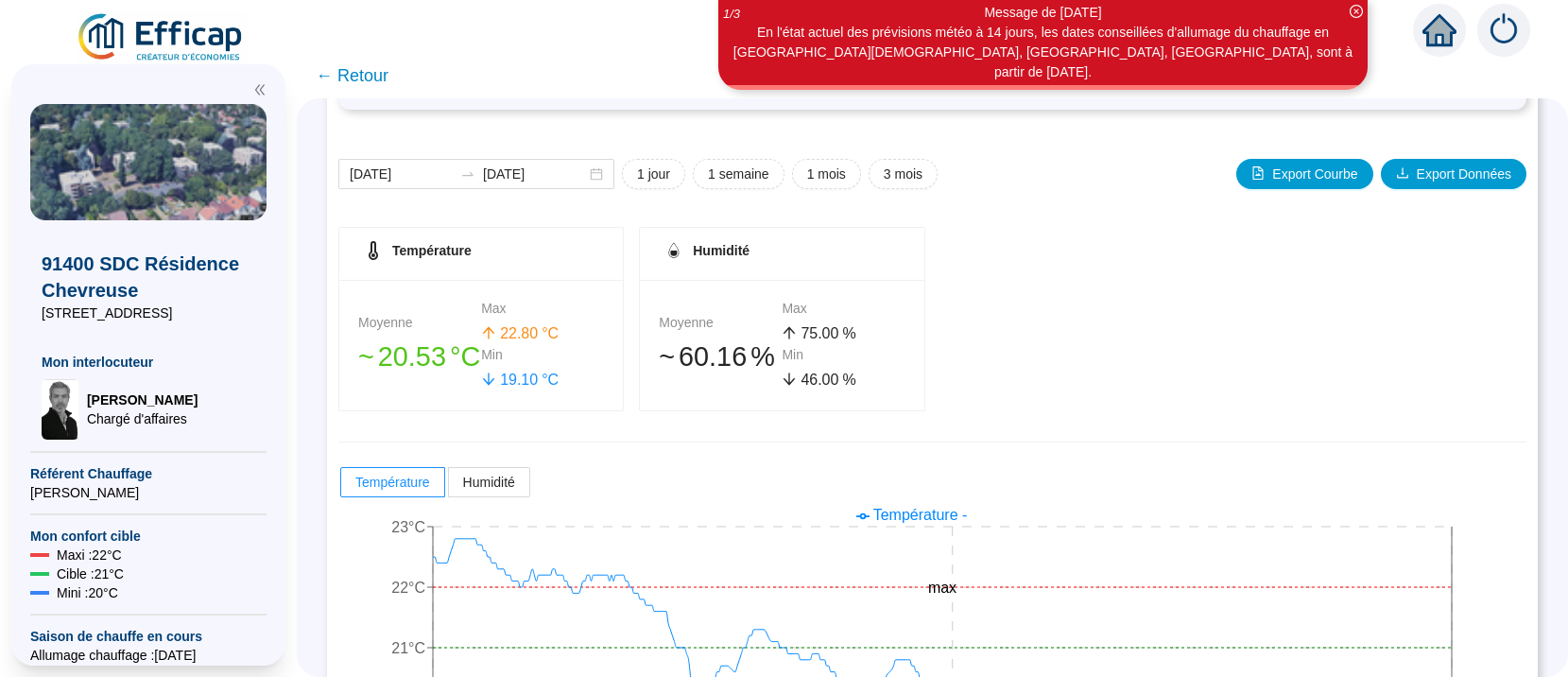
scroll to position [333, 0]
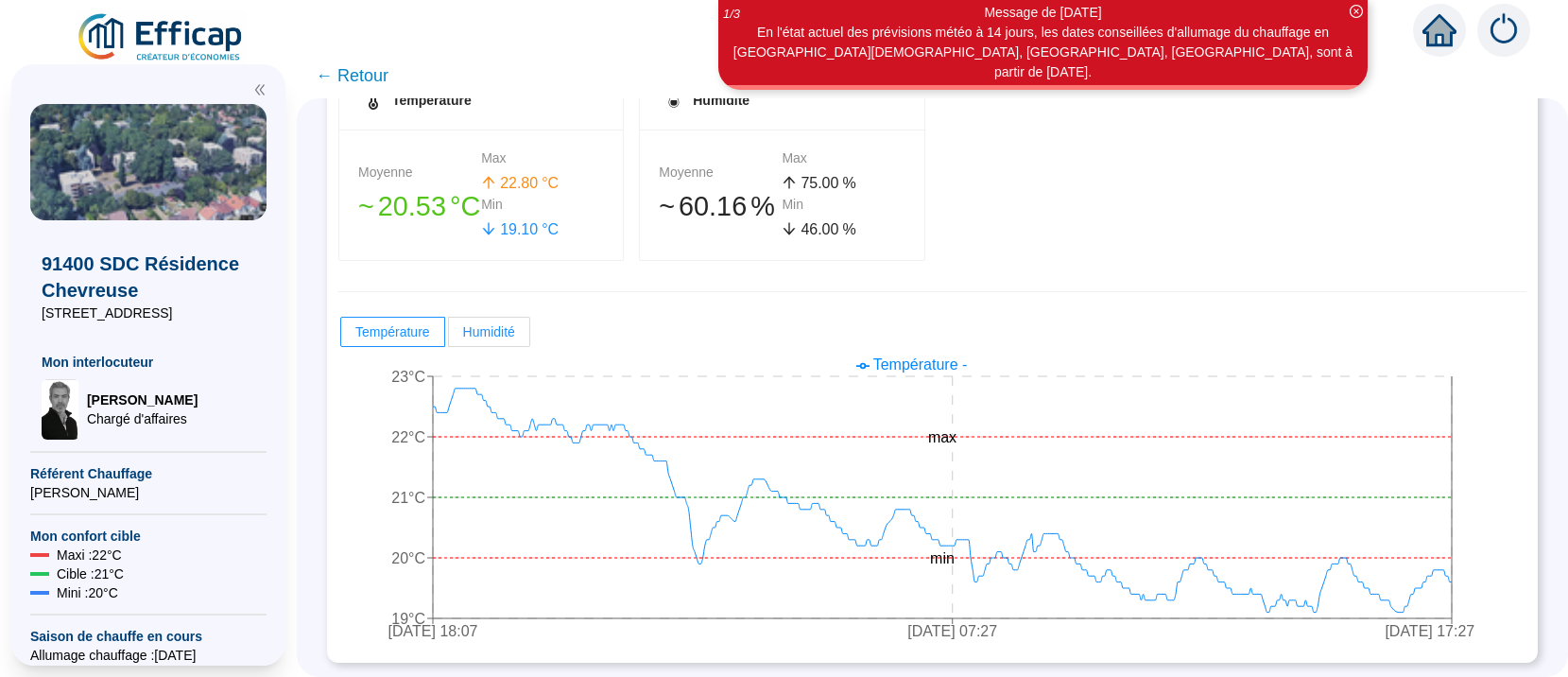
click at [504, 334] on span "Humidité" at bounding box center [488, 331] width 52 height 15
click at [449, 336] on input "Humidité" at bounding box center [449, 336] width 0 height 0
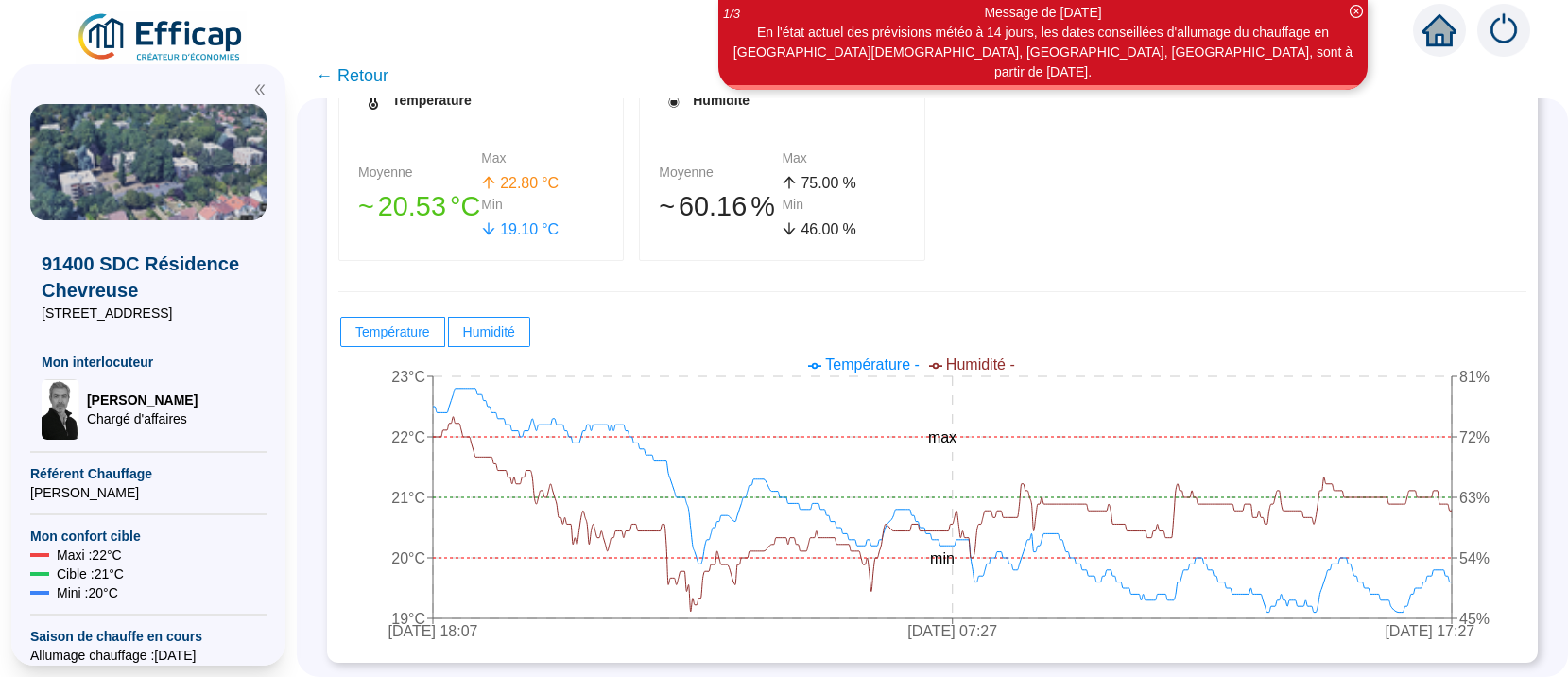
click at [363, 73] on span "← Retour" at bounding box center [352, 75] width 72 height 26
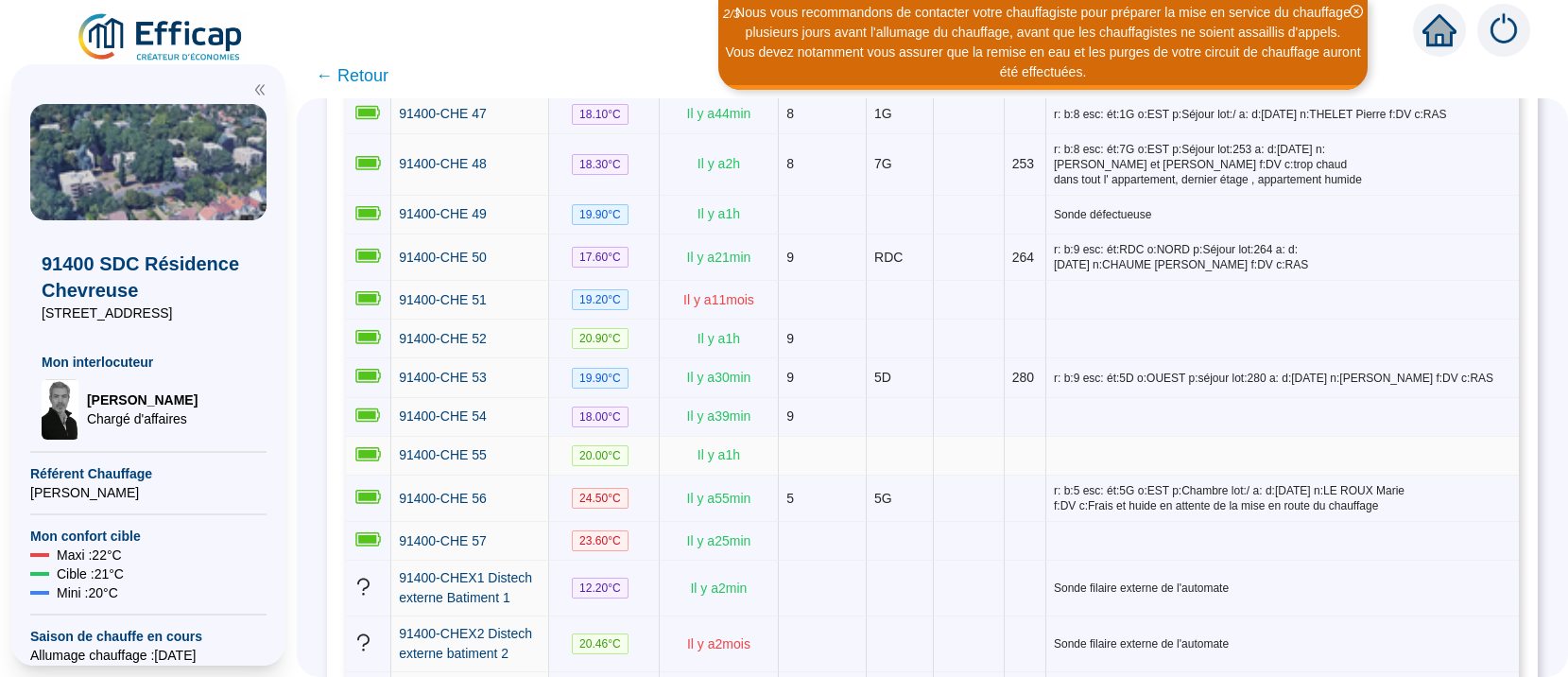
scroll to position [2501, 0]
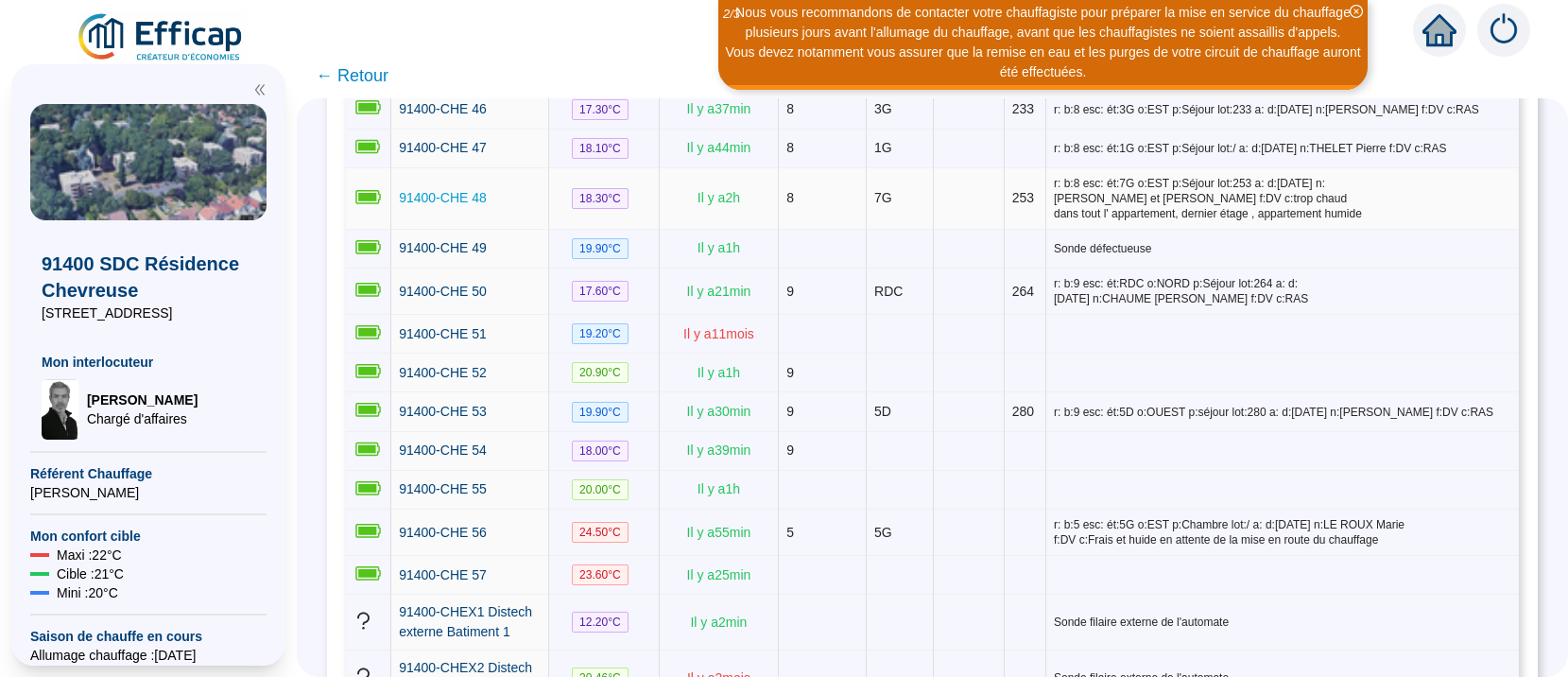
click at [452, 190] on span "91400-CHE 48" at bounding box center [443, 196] width 88 height 15
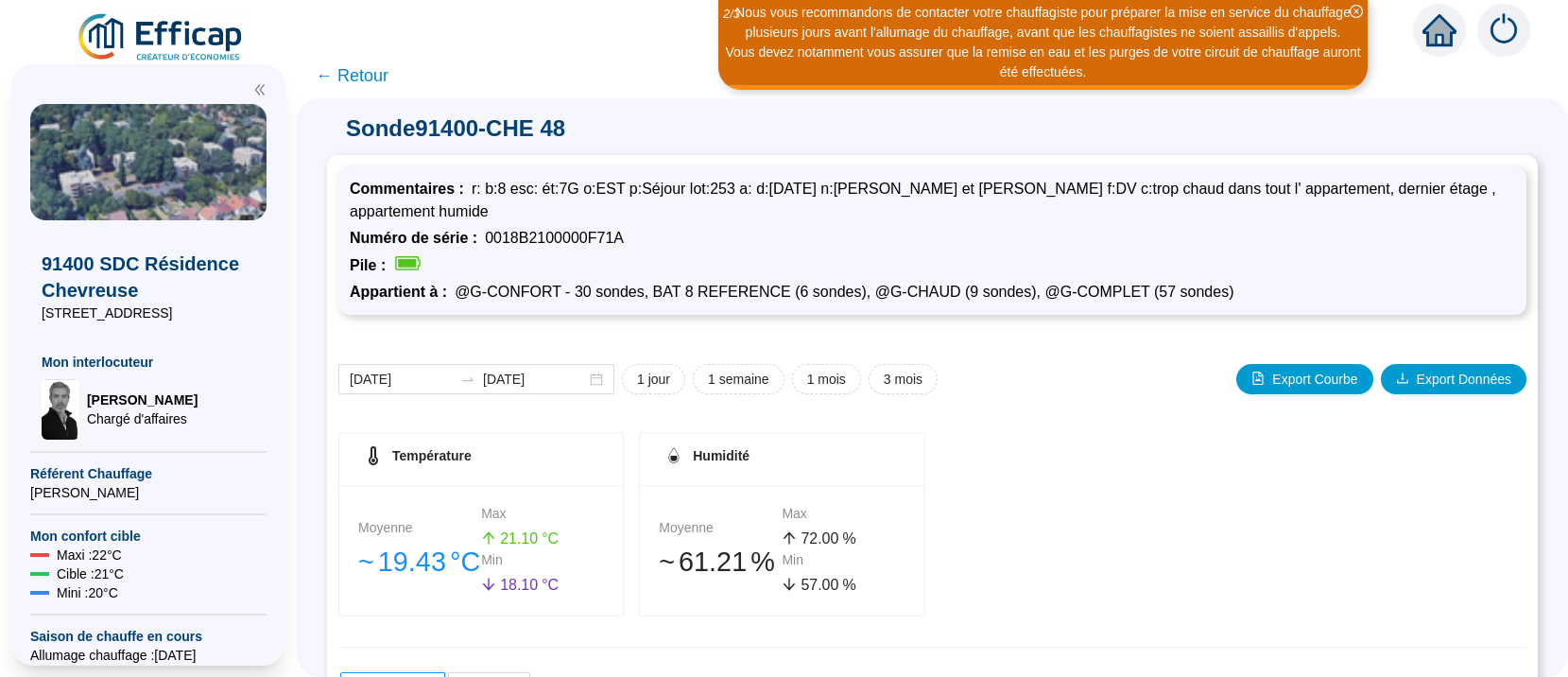
scroll to position [356, 0]
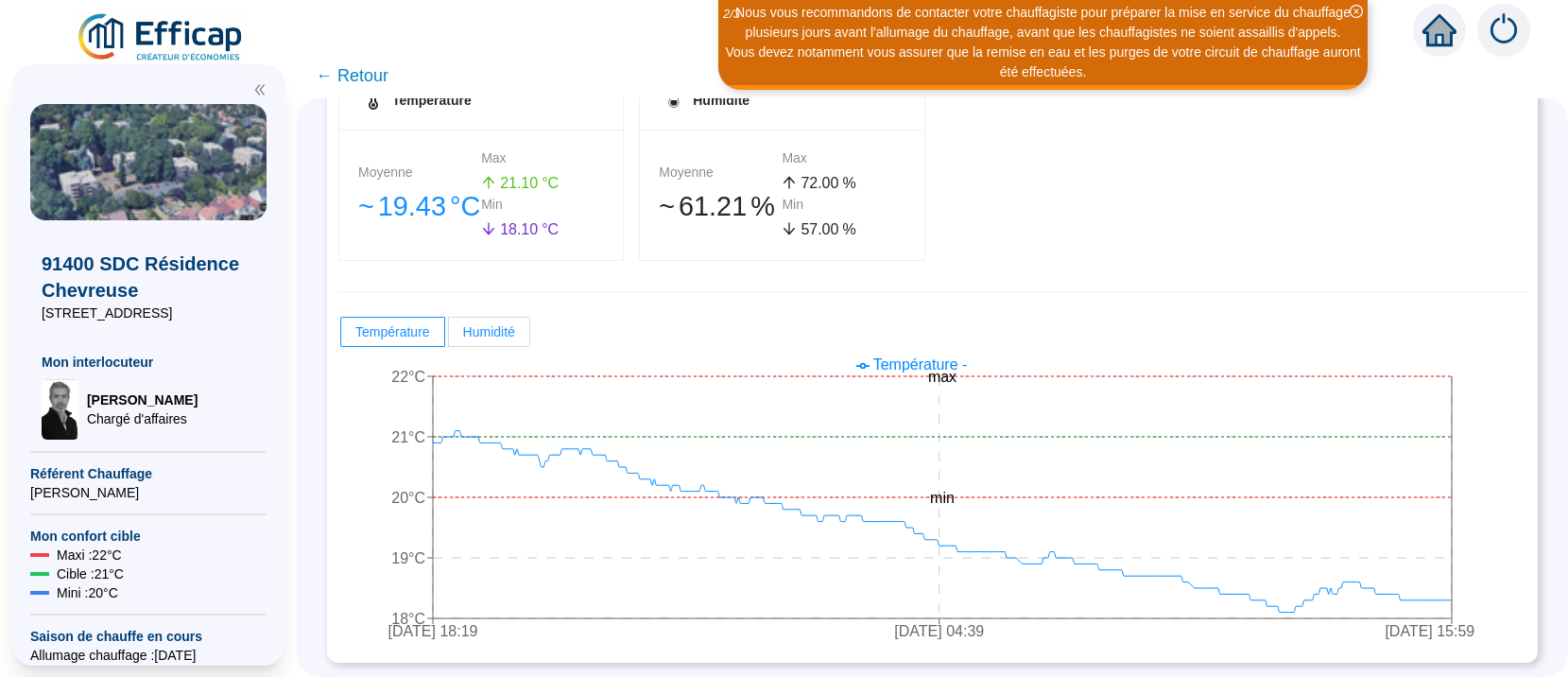
click at [510, 333] on span "Humidité" at bounding box center [488, 331] width 52 height 15
click at [449, 336] on input "Humidité" at bounding box center [449, 336] width 0 height 0
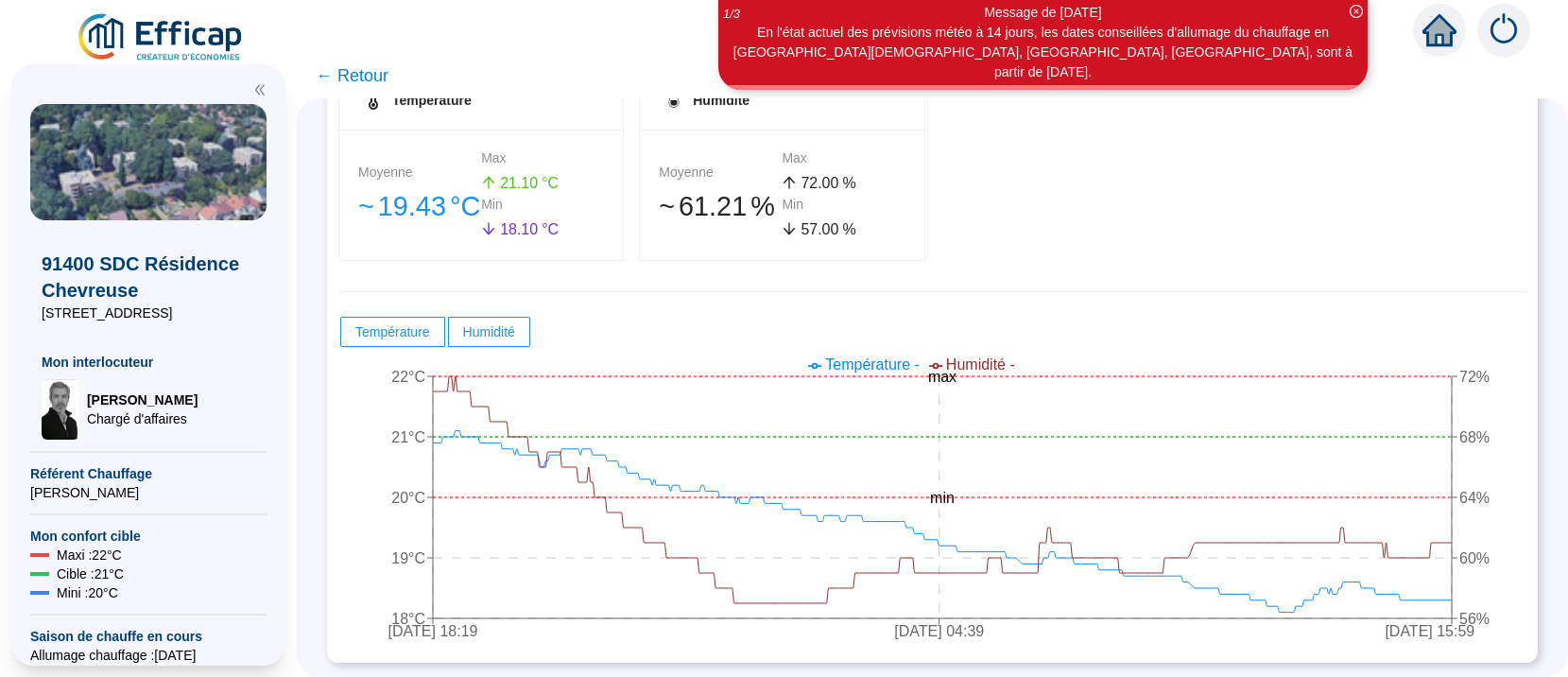
scroll to position [0, 0]
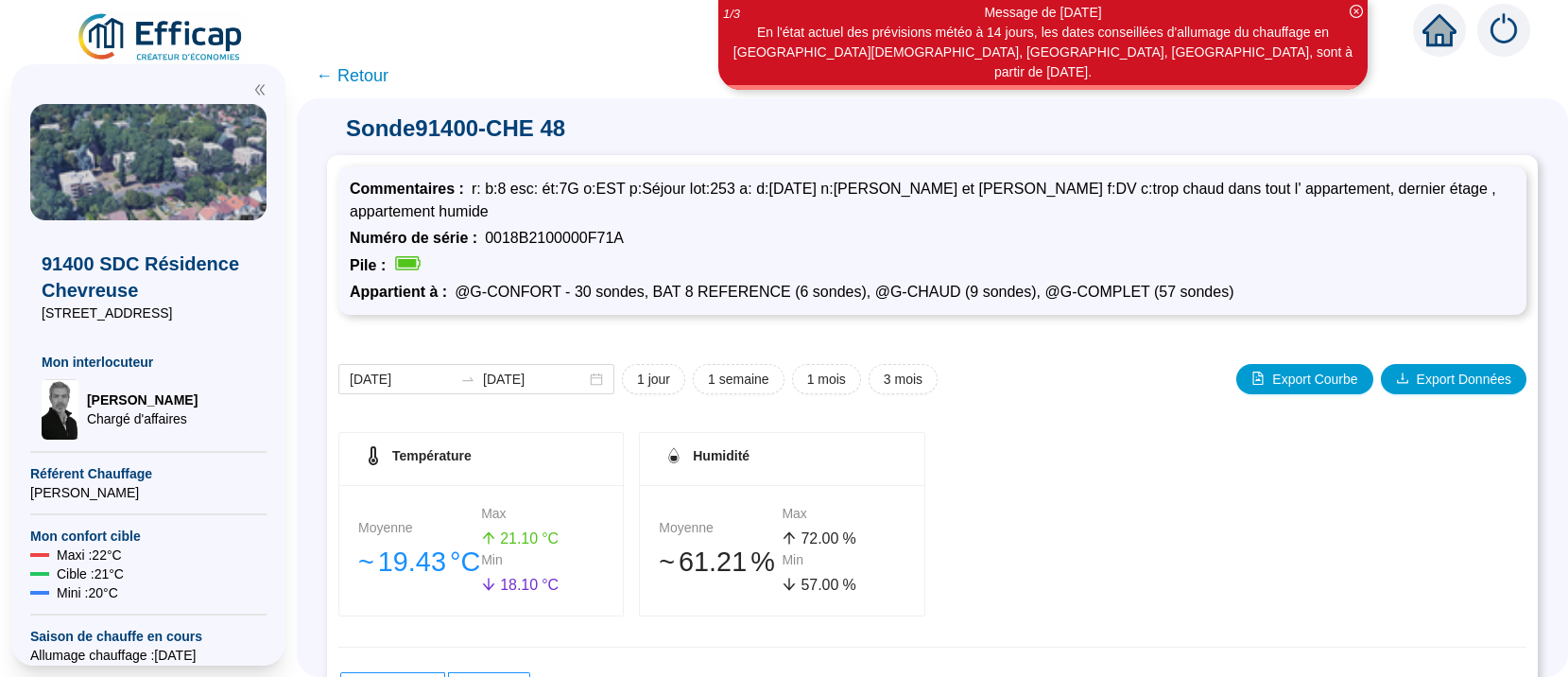
click at [372, 72] on span "← Retour" at bounding box center [352, 75] width 72 height 26
